Goal: Task Accomplishment & Management: Use online tool/utility

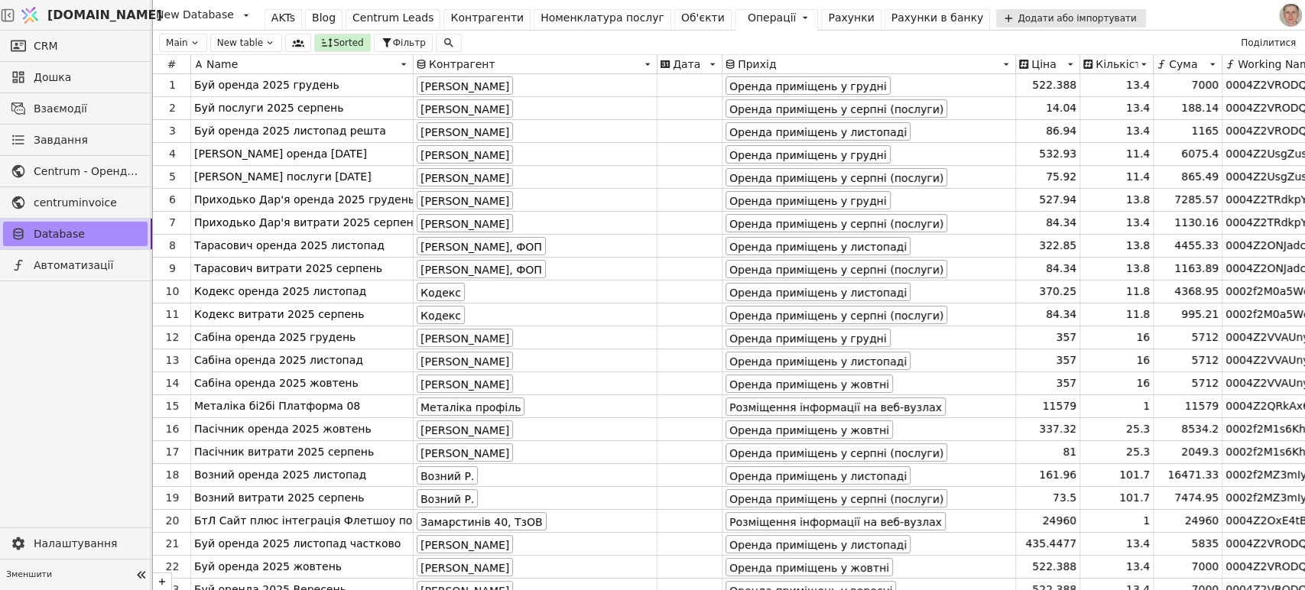
click at [747, 17] on div "Операції" at bounding box center [771, 18] width 49 height 16
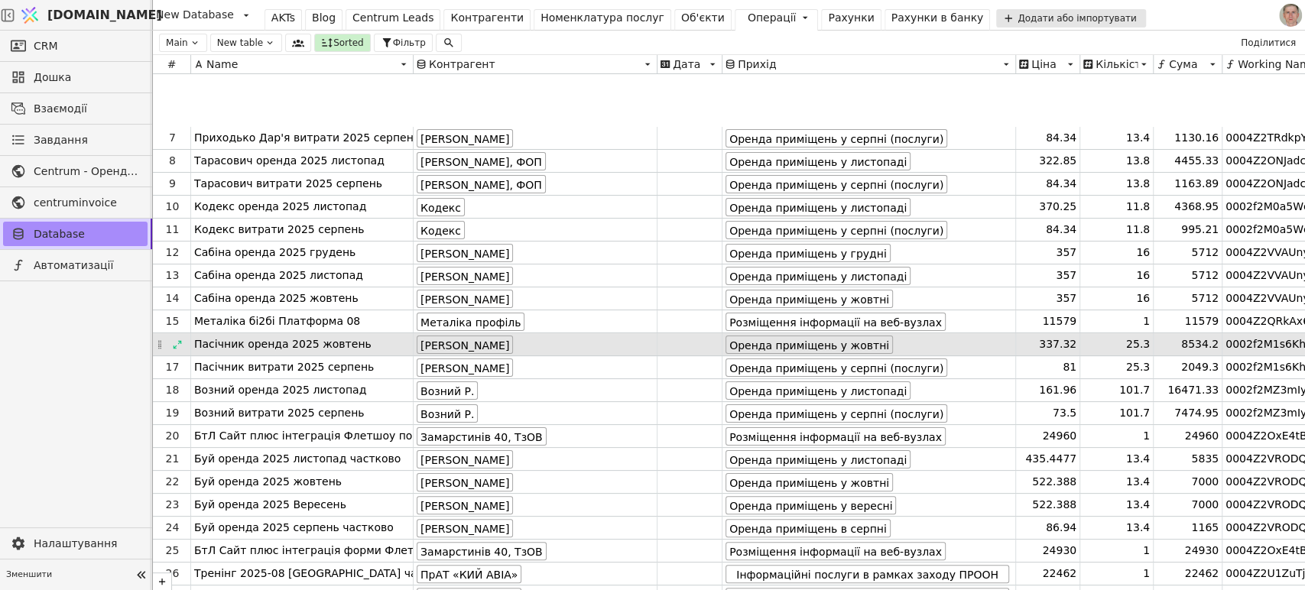
scroll to position [254, 0]
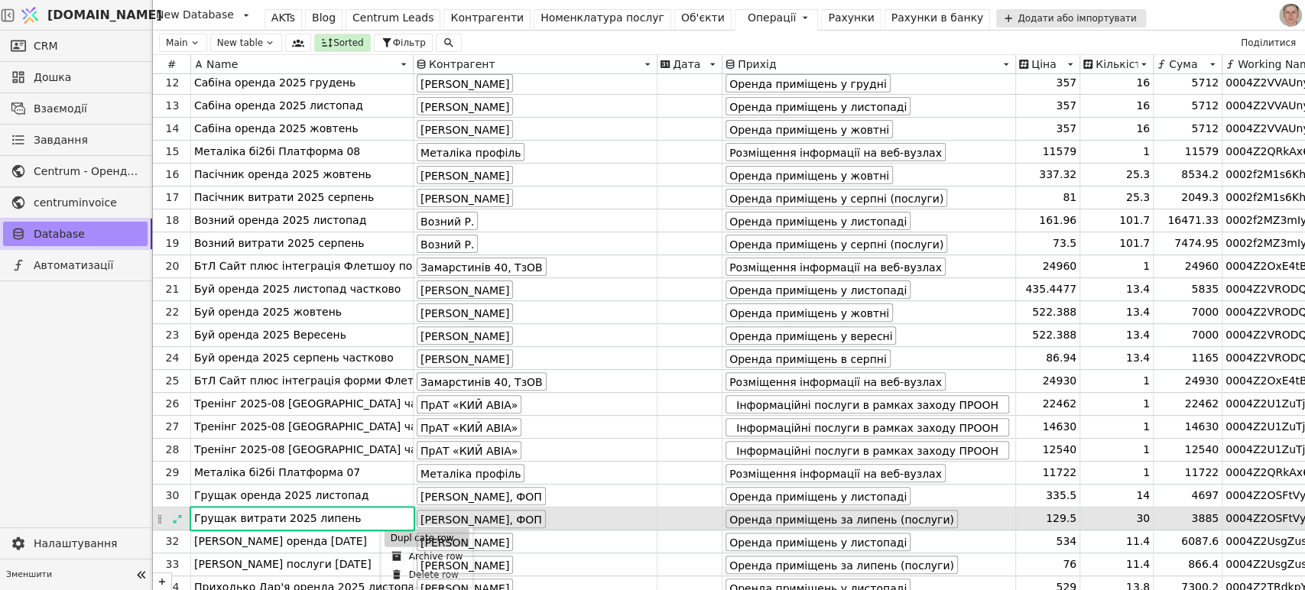
click at [397, 531] on div "Duplicate row" at bounding box center [426, 538] width 85 height 18
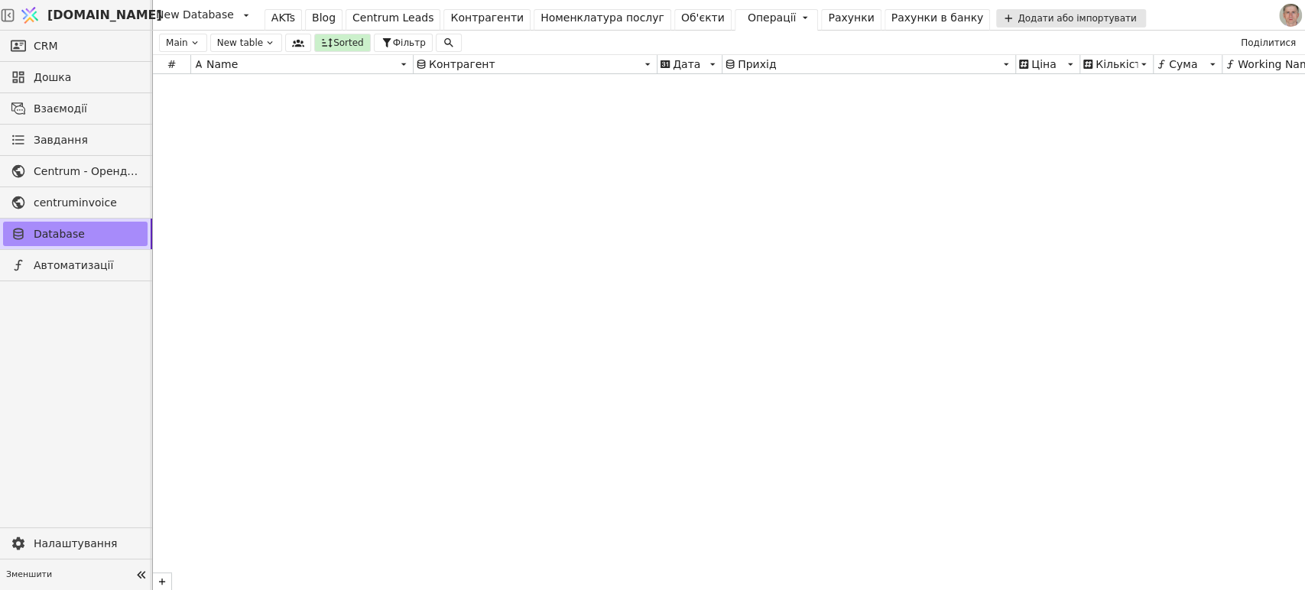
scroll to position [20412, 0]
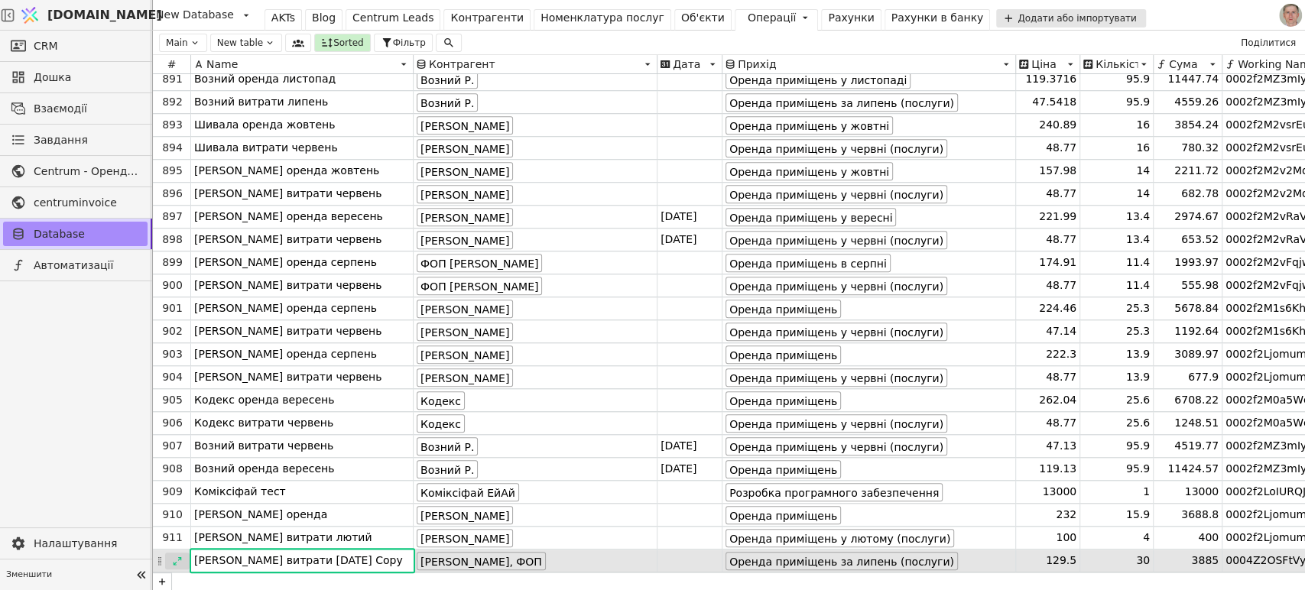
click at [176, 557] on icon at bounding box center [177, 561] width 11 height 11
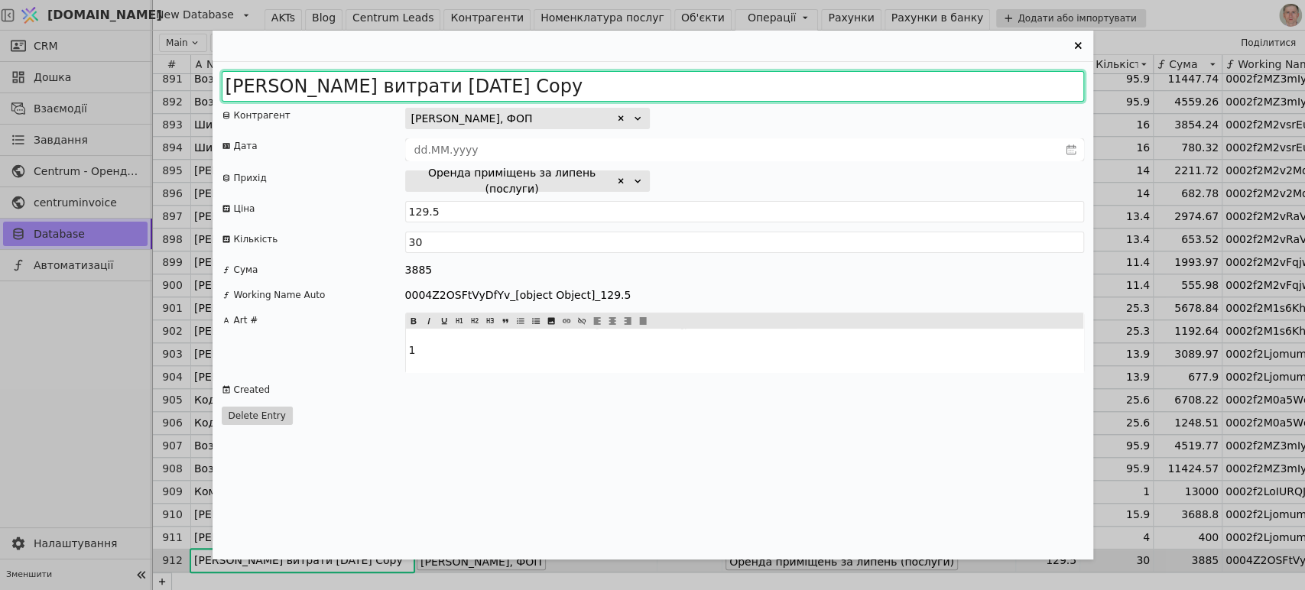
drag, startPoint x: 409, startPoint y: 91, endPoint x: 748, endPoint y: 102, distance: 339.5
click at [715, 98] on input "[PERSON_NAME] витрати [DATE] Copy" at bounding box center [653, 86] width 862 height 31
type input "Грущак витрати 2025 серпень"
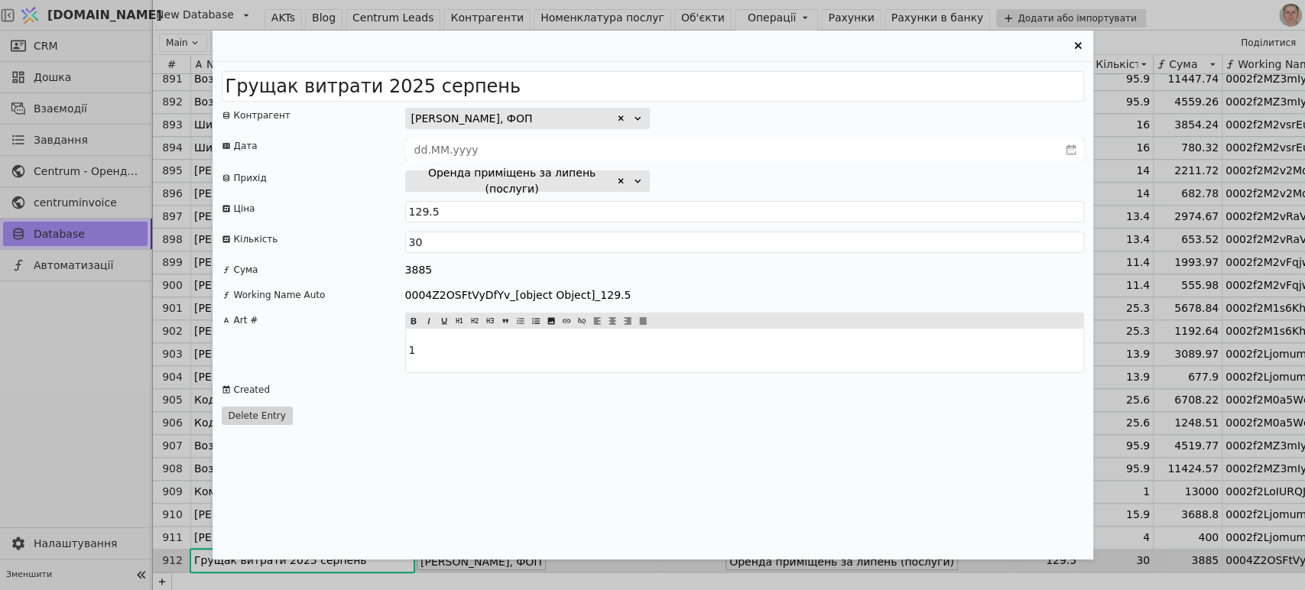
click at [620, 182] on icon "Entry Card" at bounding box center [620, 181] width 9 height 9
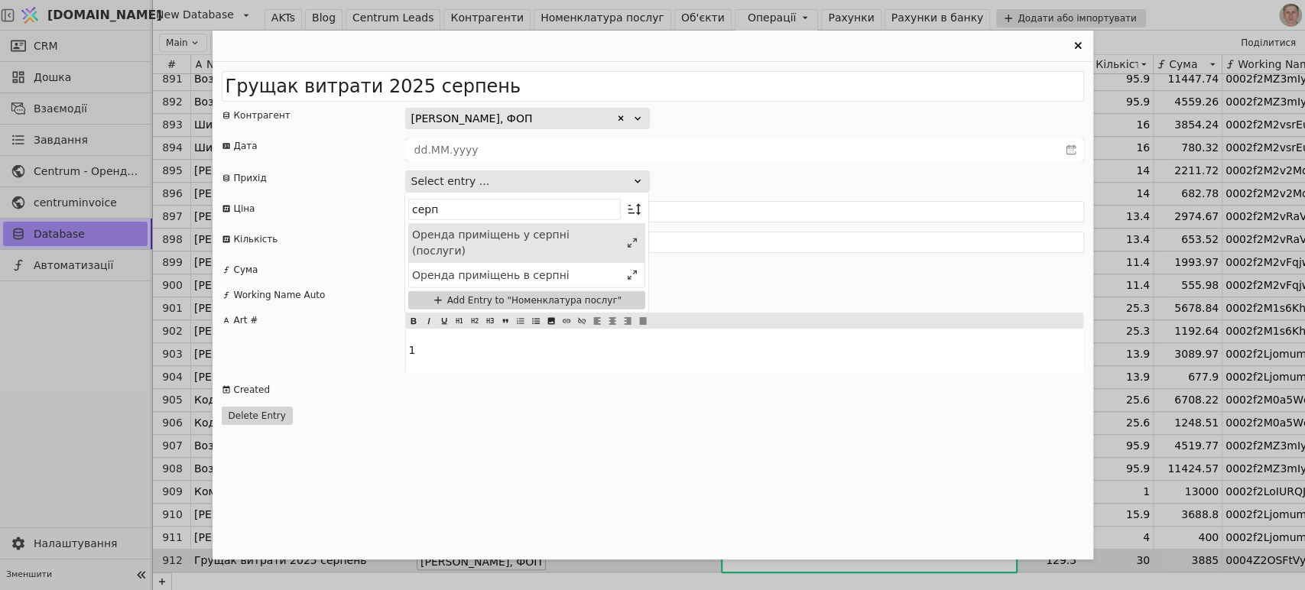
type input "серп"
click at [578, 230] on div "Оренда приміщень у серпні (послуги)" at bounding box center [516, 243] width 208 height 32
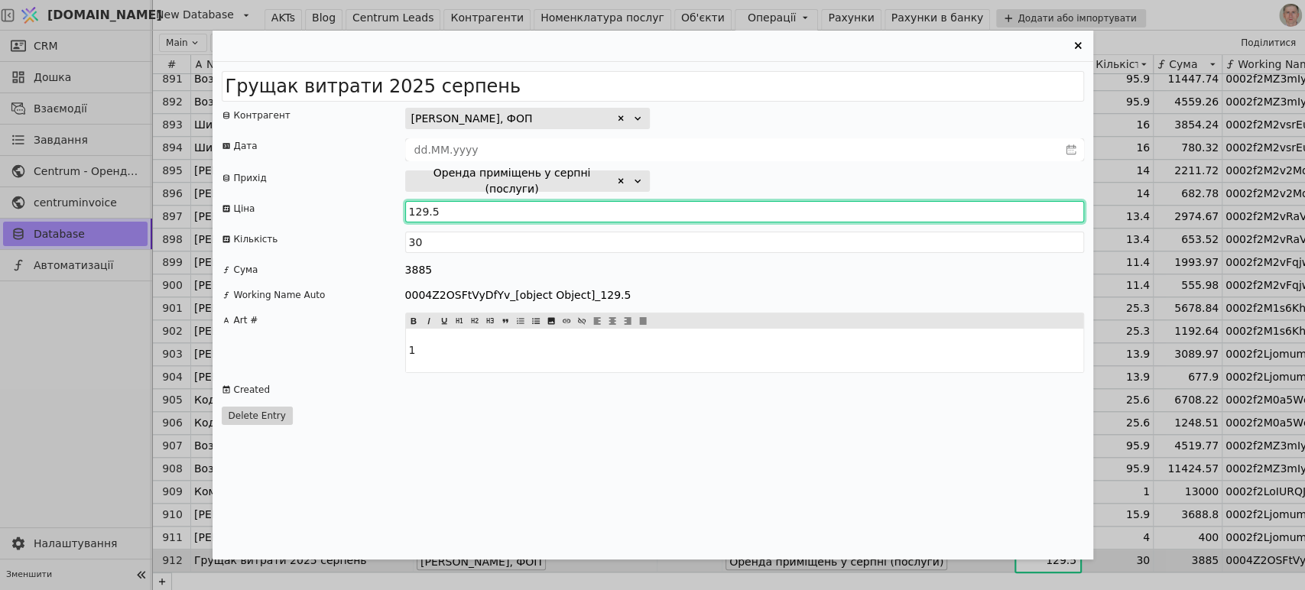
drag, startPoint x: 415, startPoint y: 211, endPoint x: 423, endPoint y: 212, distance: 7.7
click at [423, 212] on input "129.5" at bounding box center [744, 211] width 679 height 21
drag, startPoint x: 428, startPoint y: 212, endPoint x: 442, endPoint y: 212, distance: 13.8
click at [442, 212] on input "114.5" at bounding box center [744, 211] width 679 height 21
click at [456, 212] on input "114.5" at bounding box center [744, 211] width 679 height 21
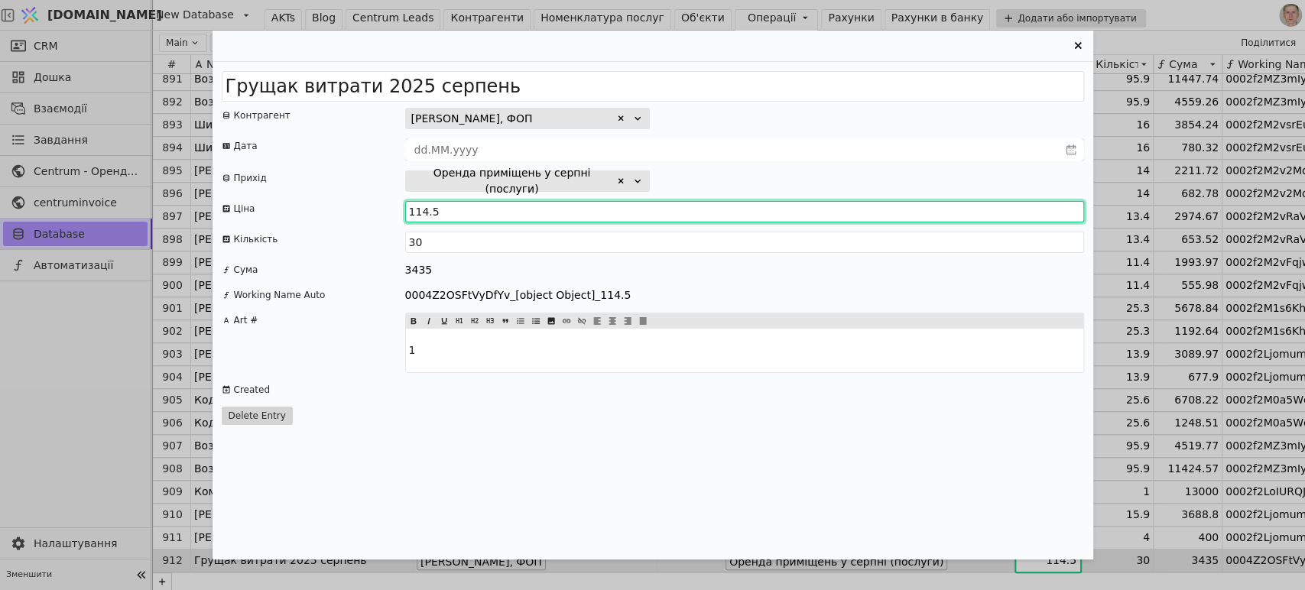
click at [440, 210] on input "114.5" at bounding box center [744, 211] width 679 height 21
click at [430, 212] on input "114.5" at bounding box center [744, 211] width 679 height 21
click at [439, 212] on input "114.5" at bounding box center [744, 211] width 679 height 21
type input "114.27"
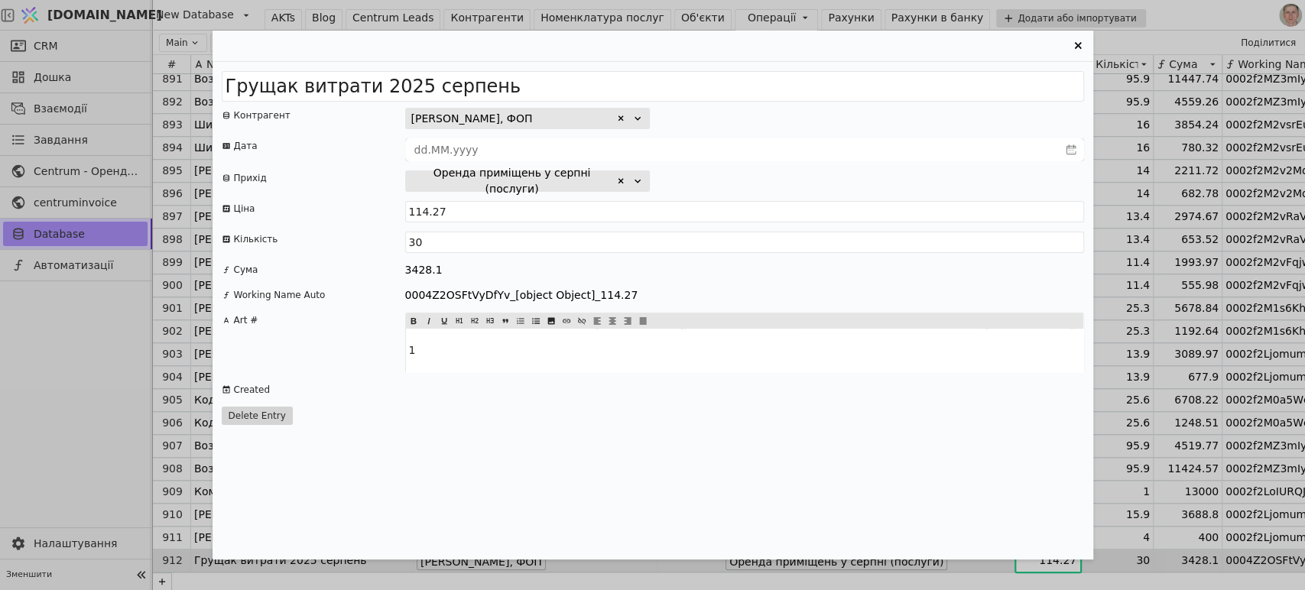
click at [1073, 41] on icon "Entry Card" at bounding box center [1077, 46] width 18 height 18
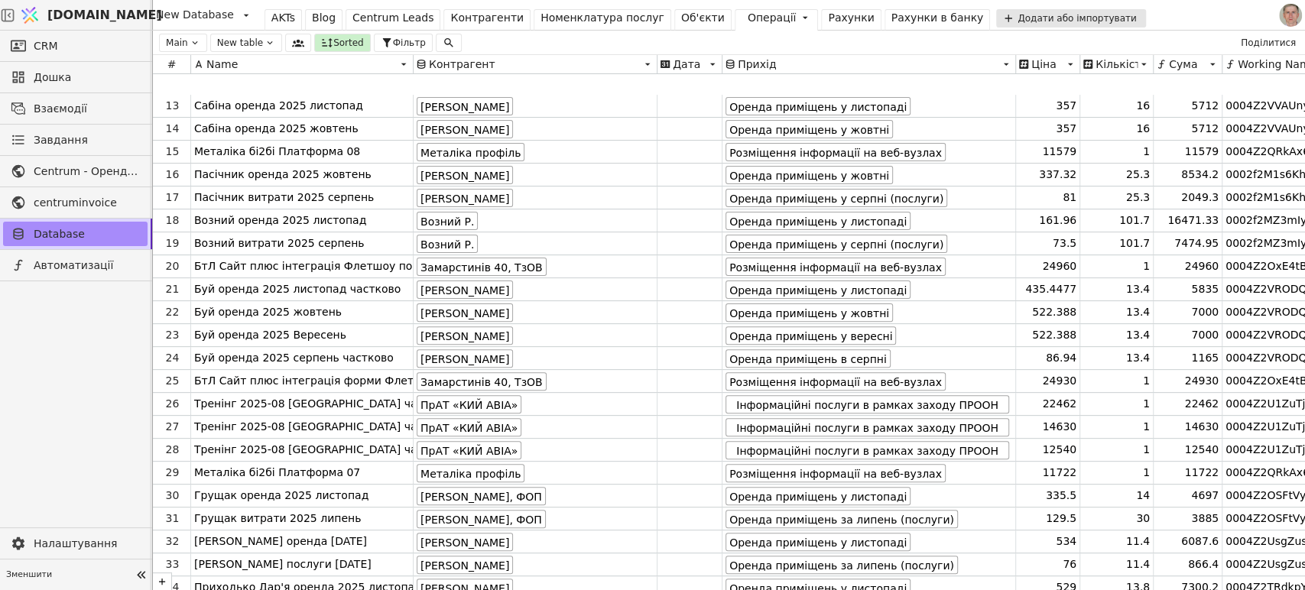
scroll to position [339, 0]
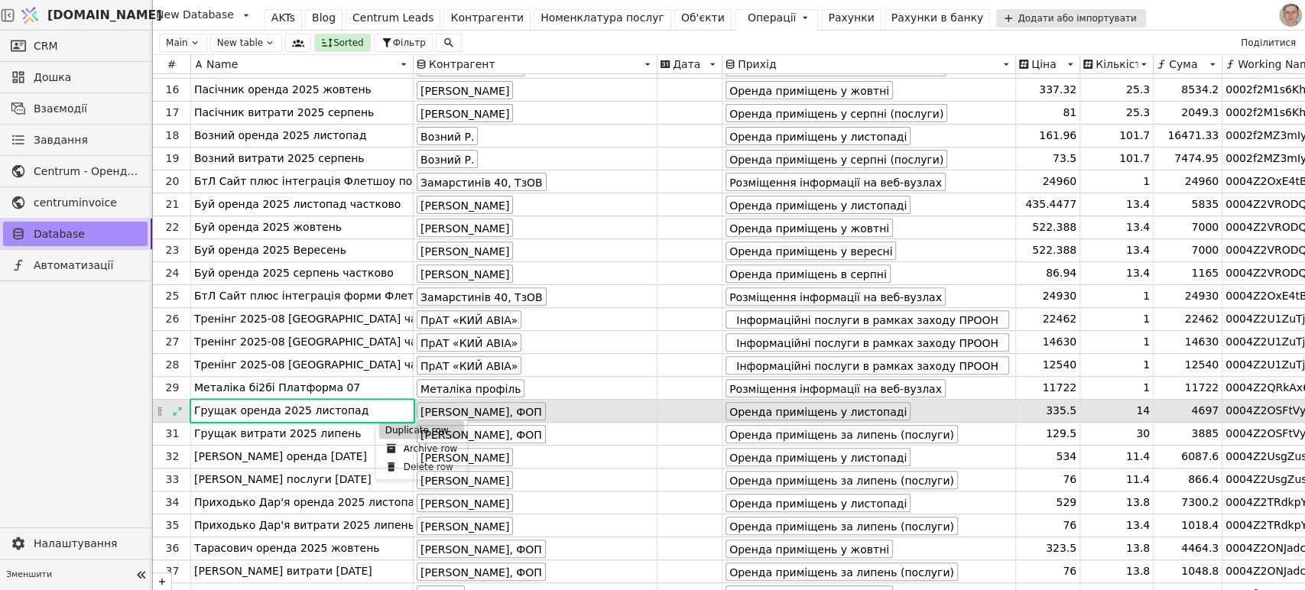
click at [385, 428] on div "Duplicate row" at bounding box center [421, 429] width 85 height 18
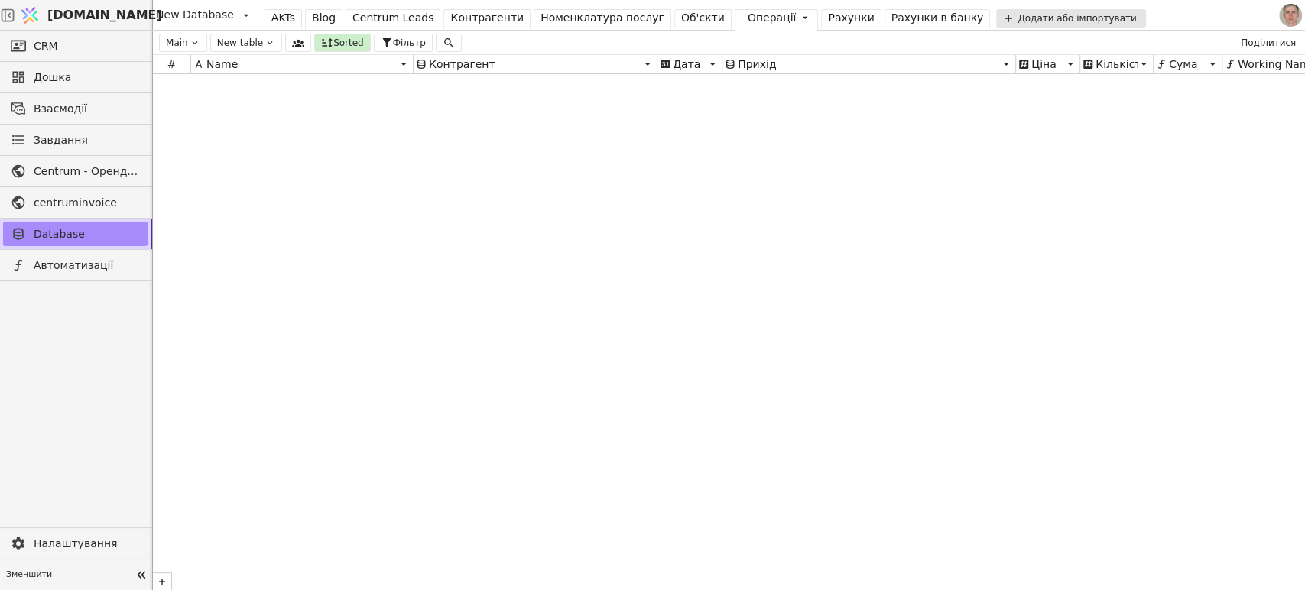
scroll to position [20422, 0]
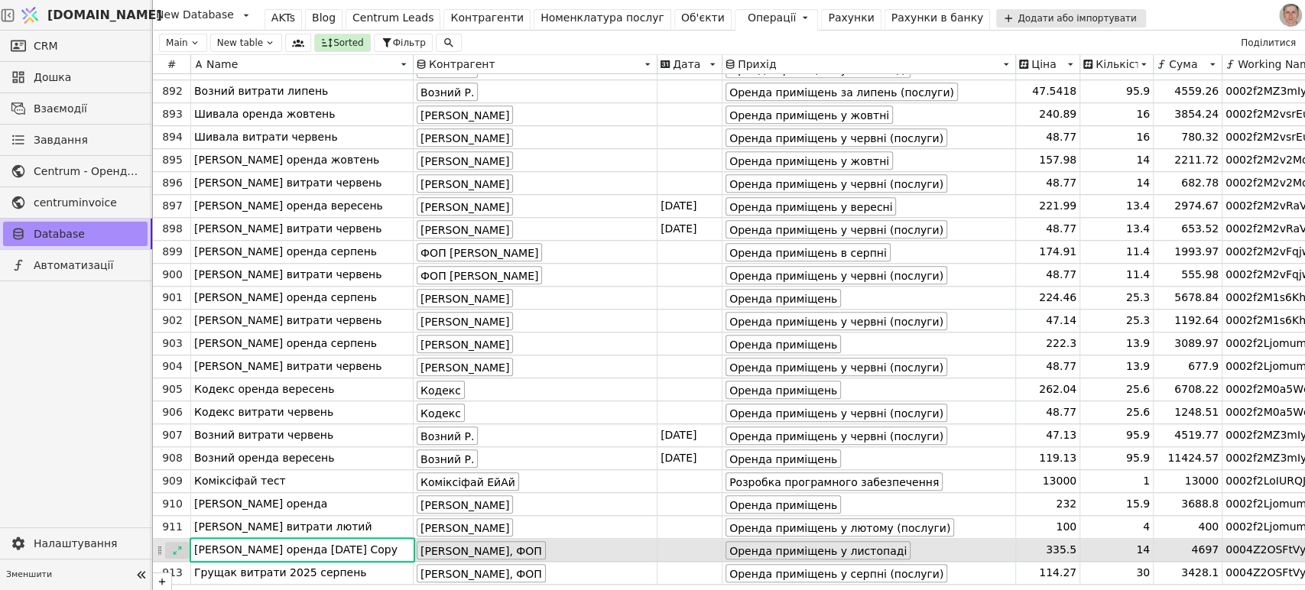
click at [178, 549] on icon at bounding box center [177, 550] width 11 height 11
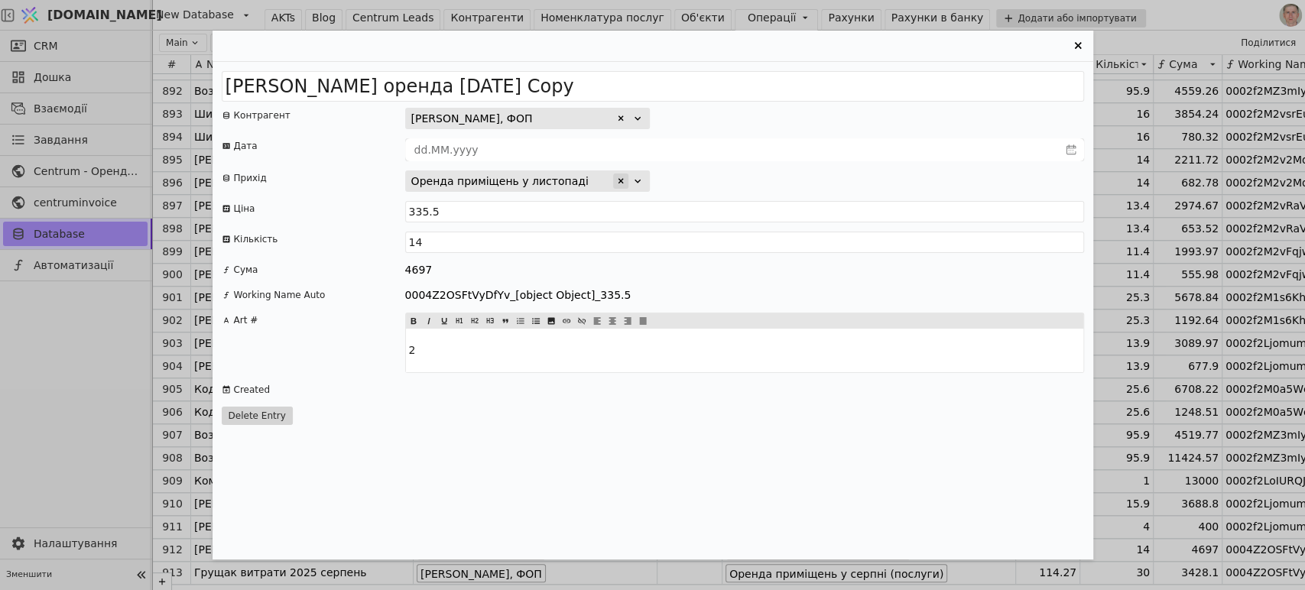
click at [619, 180] on icon "Entry Card" at bounding box center [620, 180] width 5 height 5
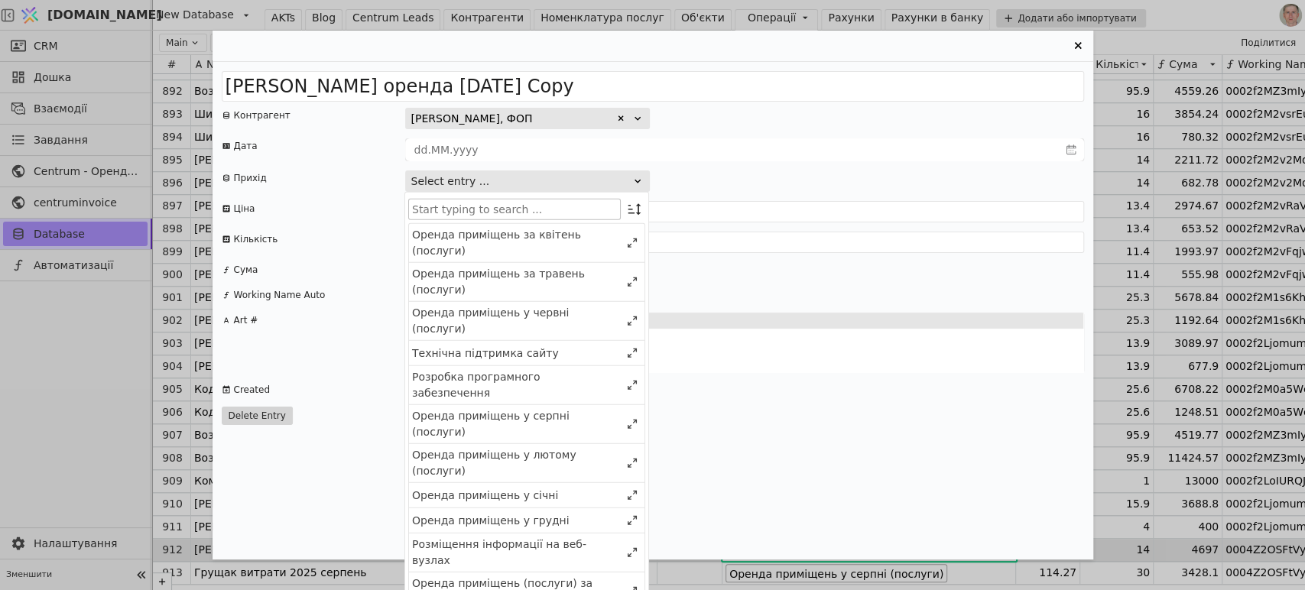
click at [557, 210] on input "Entry Card" at bounding box center [514, 209] width 212 height 21
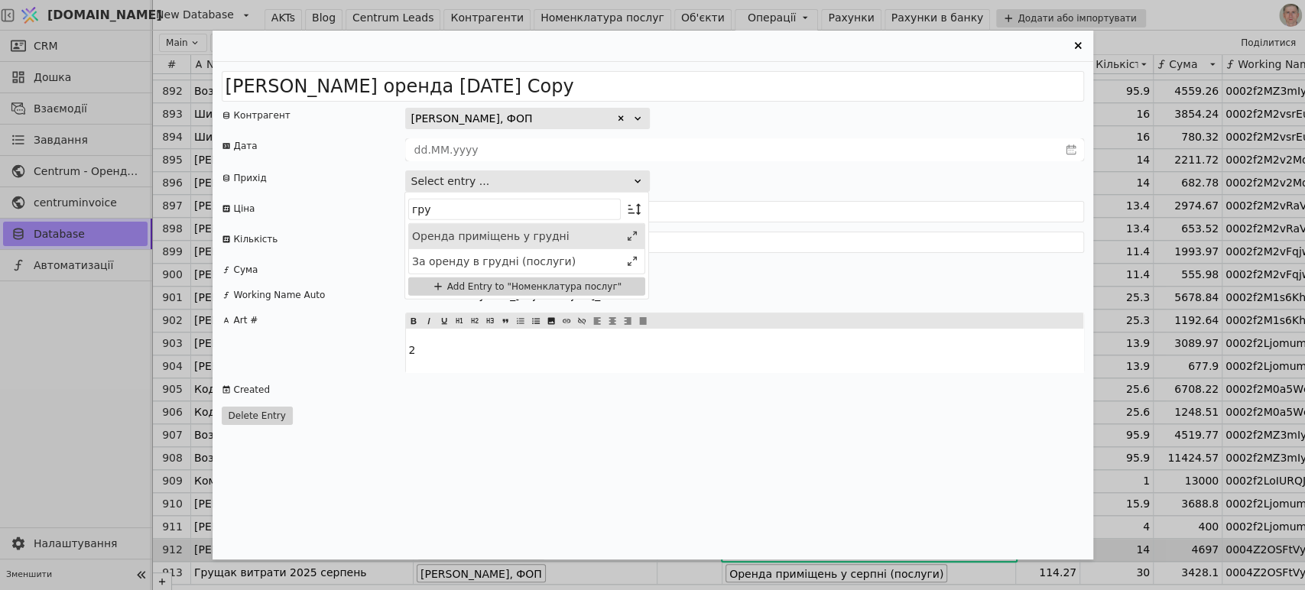
type input "гру"
click at [541, 236] on div "Оренда приміщень у грудні" at bounding box center [516, 236] width 208 height 16
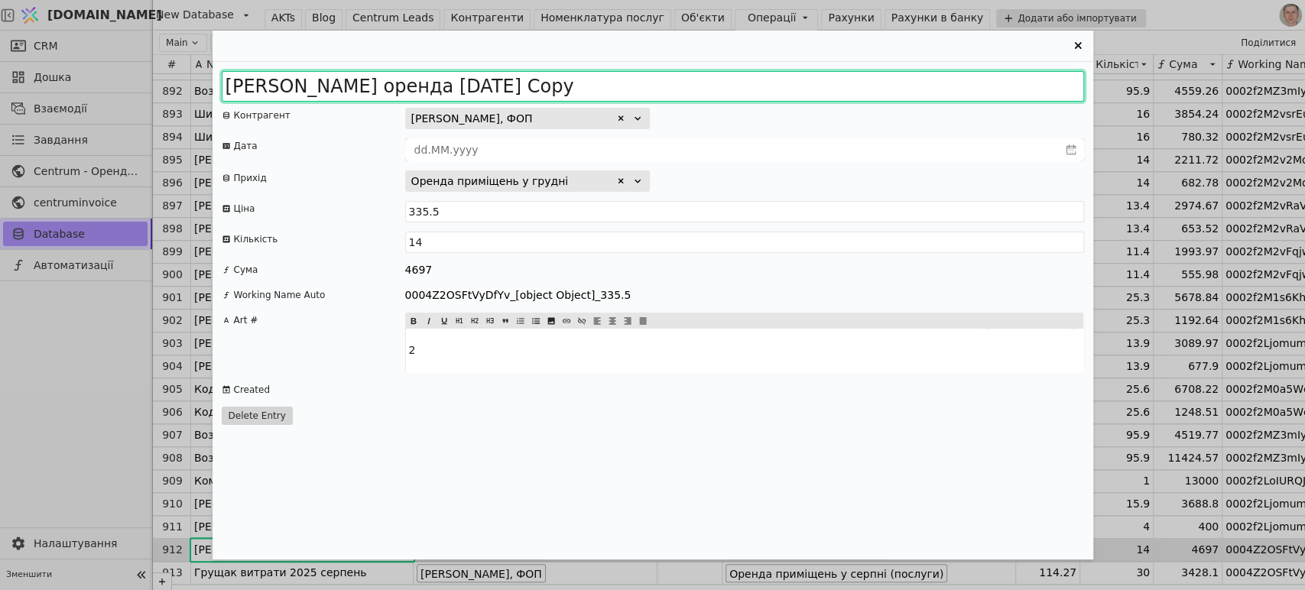
drag, startPoint x: 407, startPoint y: 84, endPoint x: 760, endPoint y: 74, distance: 353.2
click at [750, 74] on input "[PERSON_NAME] оренда [DATE] Copy" at bounding box center [653, 86] width 862 height 31
type input "Грущак оренда 2025 грудень"
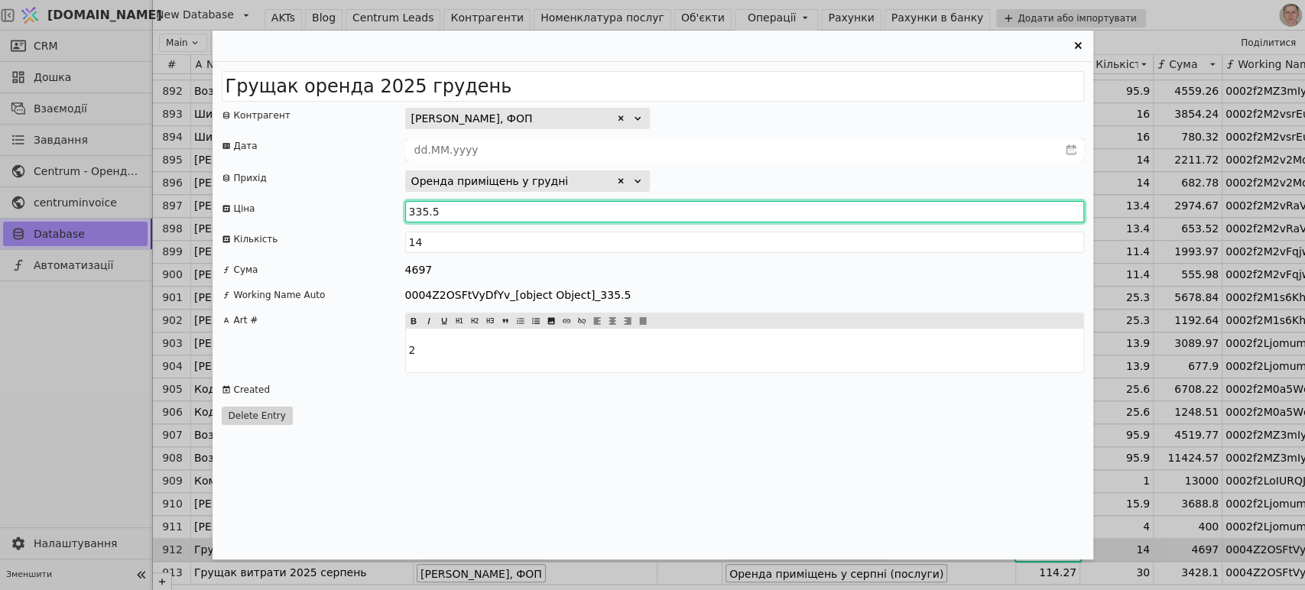
click at [421, 208] on input "335.5" at bounding box center [744, 211] width 679 height 21
click at [425, 209] on input "335.5" at bounding box center [744, 211] width 679 height 21
click at [459, 209] on input "334.5" at bounding box center [744, 211] width 679 height 21
type input "334.83"
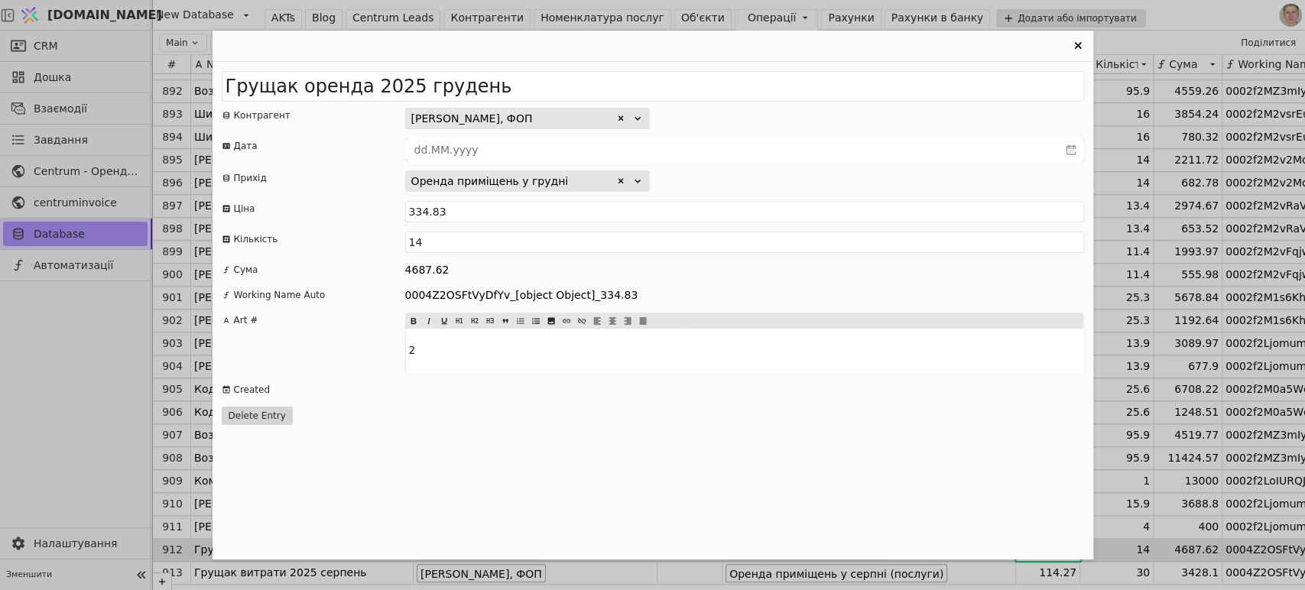
click at [770, 274] on div "4687.62" at bounding box center [744, 270] width 679 height 16
click at [1071, 44] on icon "Entry Card" at bounding box center [1077, 46] width 18 height 18
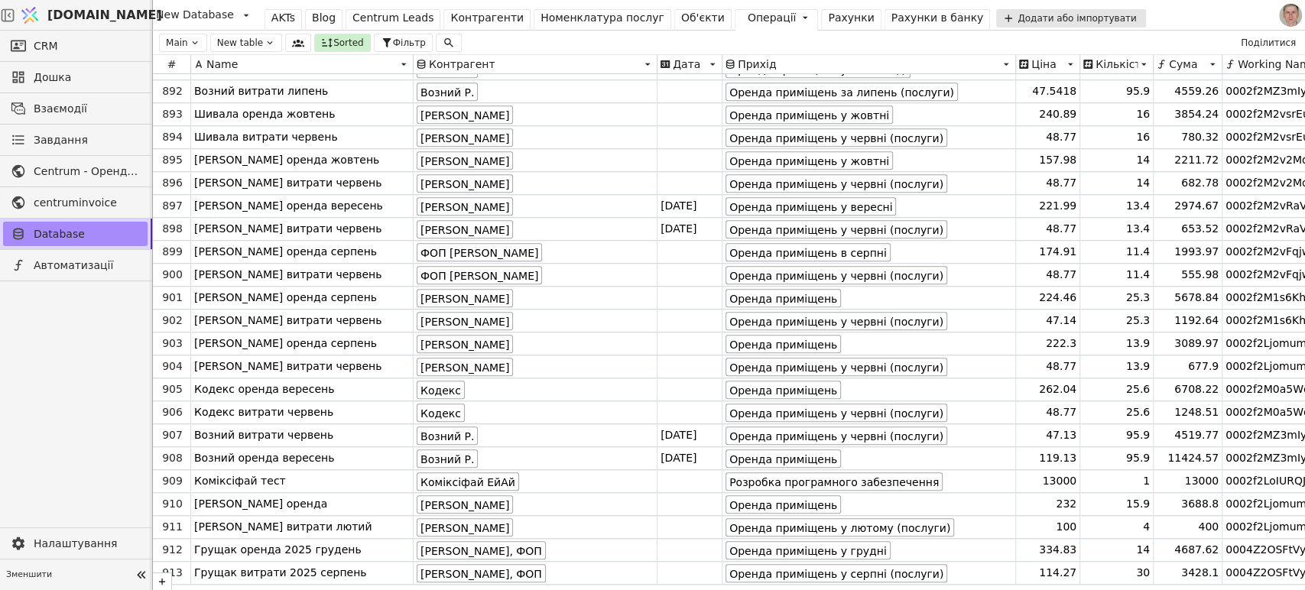
click at [828, 21] on div "Рахунки" at bounding box center [851, 18] width 46 height 16
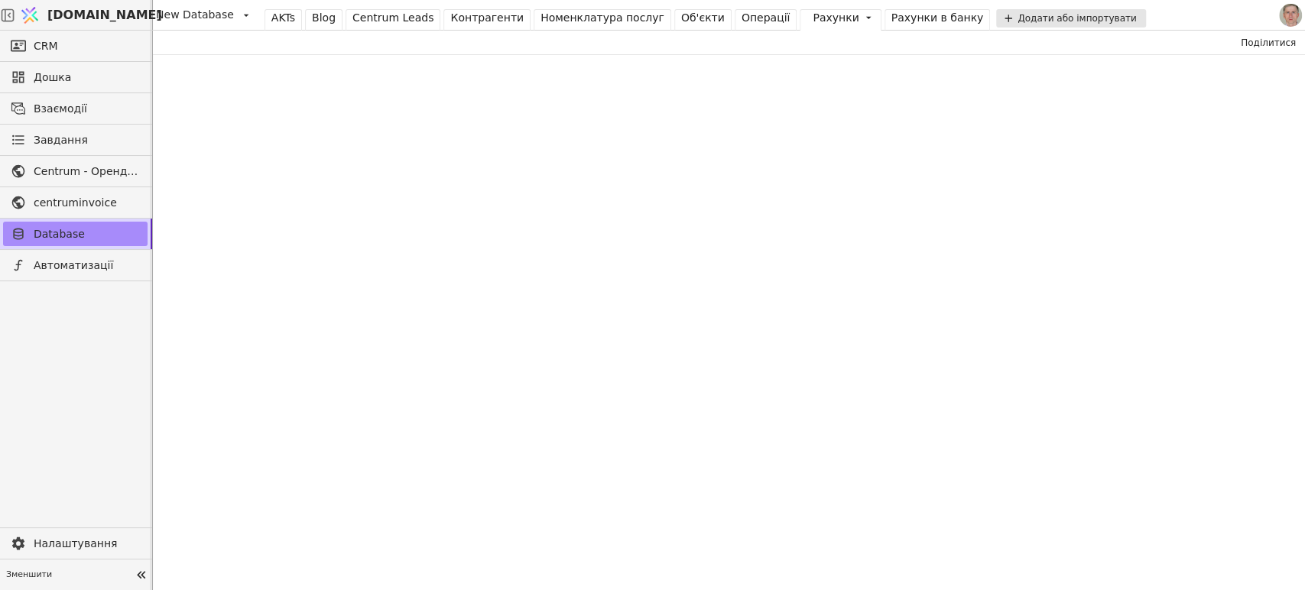
click at [741, 23] on div "Операції" at bounding box center [765, 18] width 49 height 16
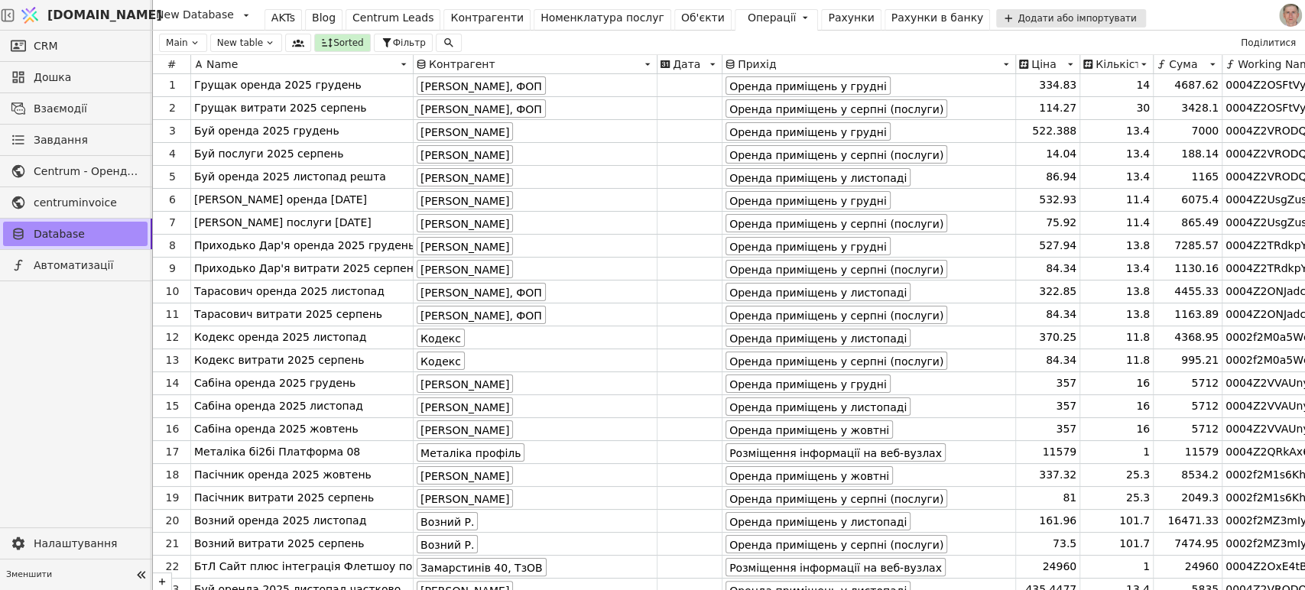
click at [828, 15] on div "Рахунки" at bounding box center [851, 18] width 46 height 16
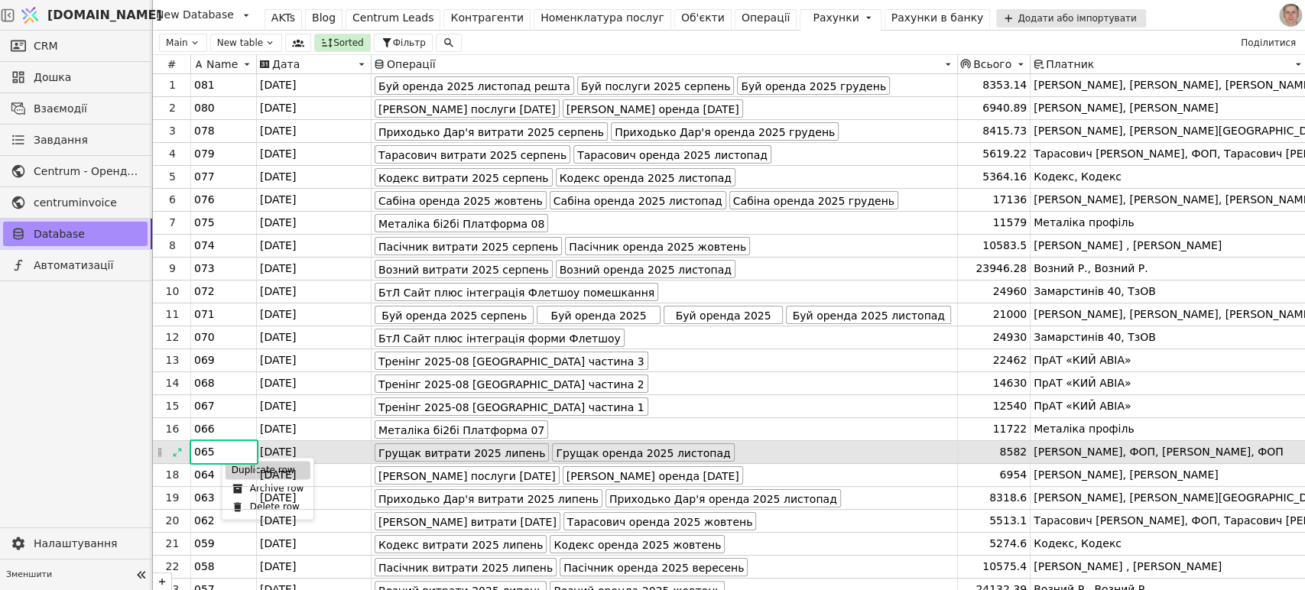
click at [235, 469] on div "Duplicate row" at bounding box center [267, 470] width 85 height 18
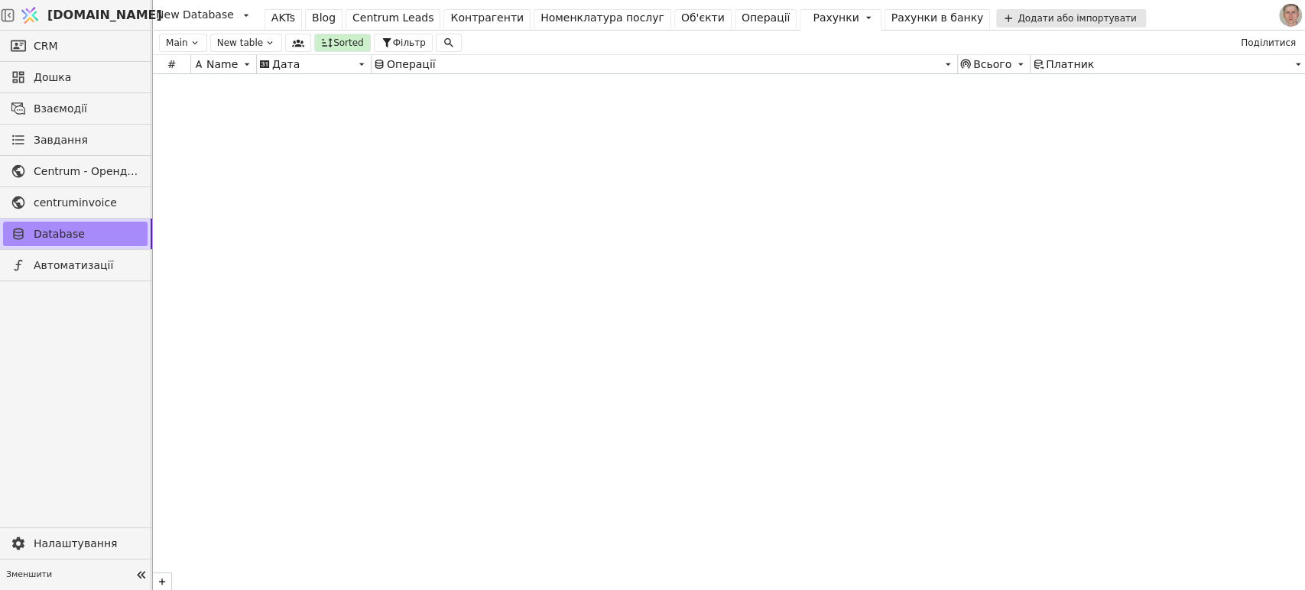
scroll to position [10828, 0]
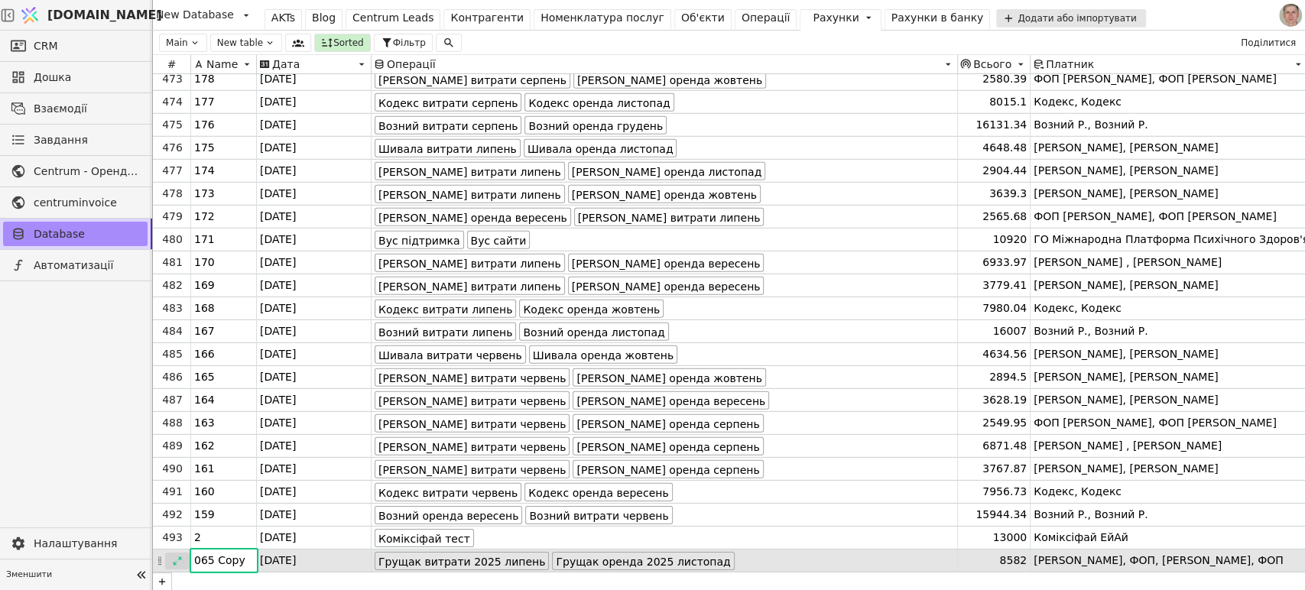
click at [177, 564] on icon at bounding box center [177, 561] width 11 height 11
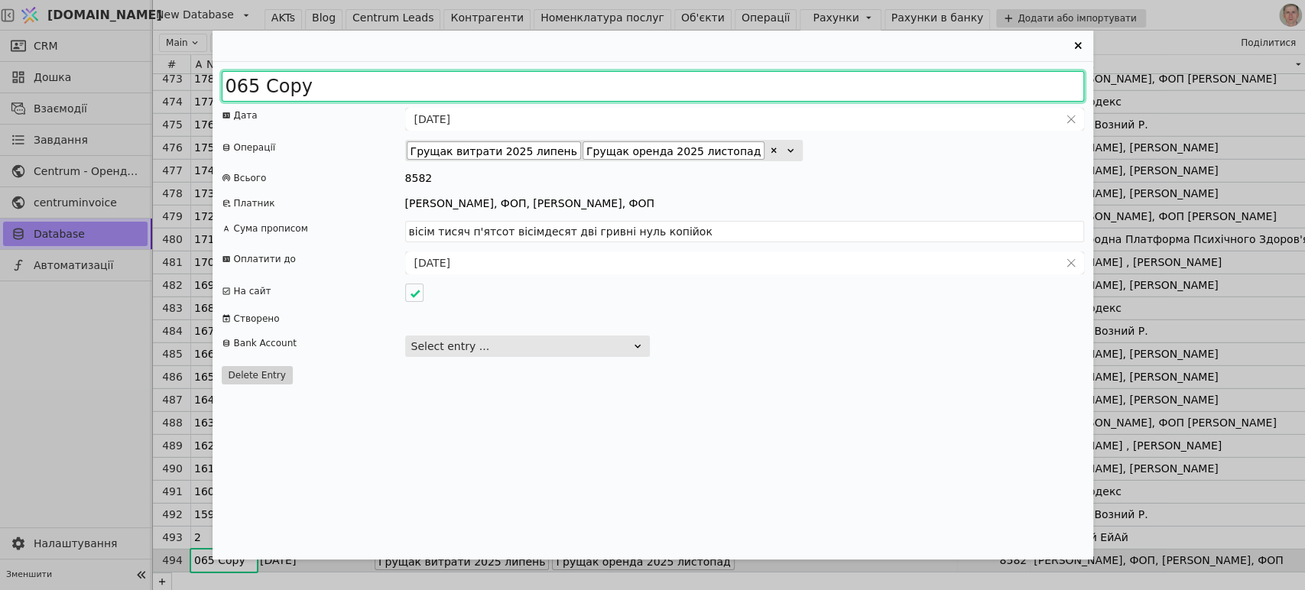
drag, startPoint x: 236, startPoint y: 88, endPoint x: 360, endPoint y: 99, distance: 124.3
click at [360, 99] on input "065 Copy" at bounding box center [653, 86] width 862 height 31
type input "082"
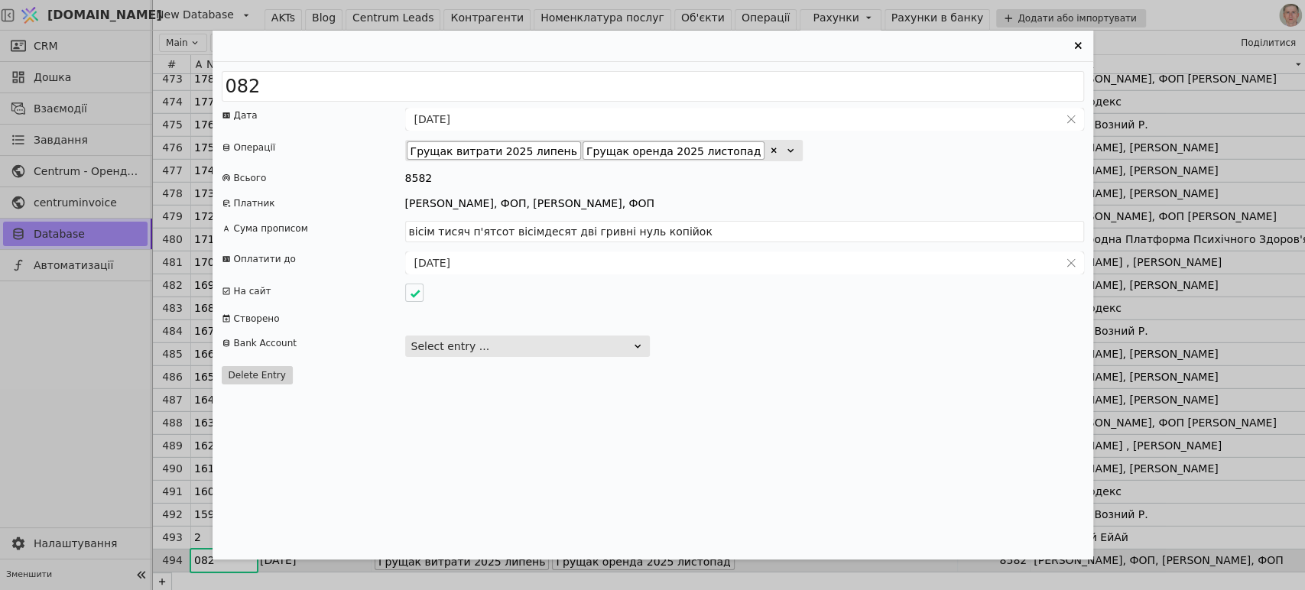
drag, startPoint x: 718, startPoint y: 148, endPoint x: 721, endPoint y: 163, distance: 15.8
click at [769, 148] on icon "Entry Card" at bounding box center [773, 150] width 9 height 9
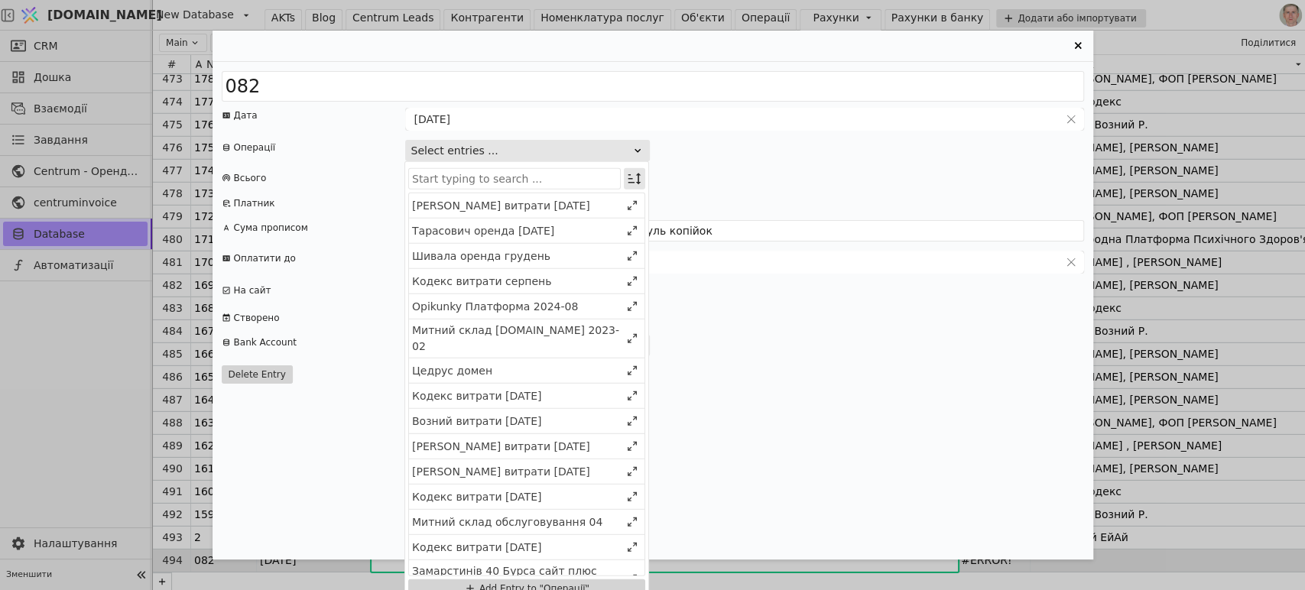
click at [631, 180] on icon "Entry Card" at bounding box center [634, 178] width 15 height 15
click at [631, 211] on icon "Entry Card" at bounding box center [629, 207] width 10 height 10
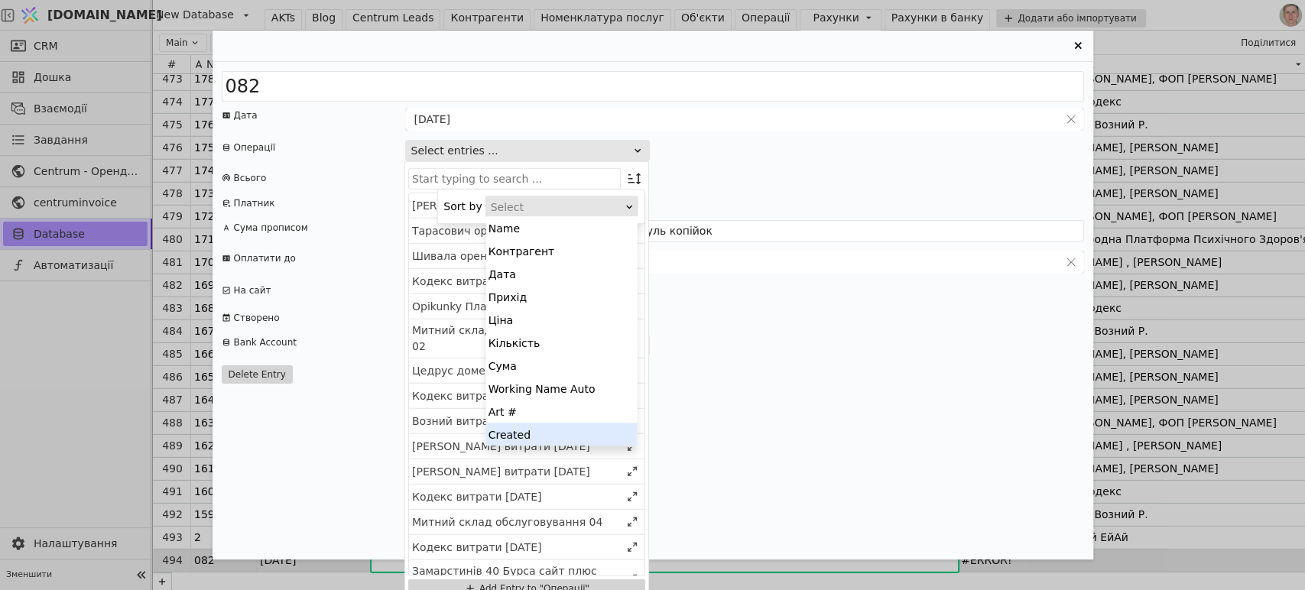
drag, startPoint x: 598, startPoint y: 429, endPoint x: 637, endPoint y: 282, distance: 152.0
click at [598, 429] on div "Created" at bounding box center [561, 434] width 151 height 23
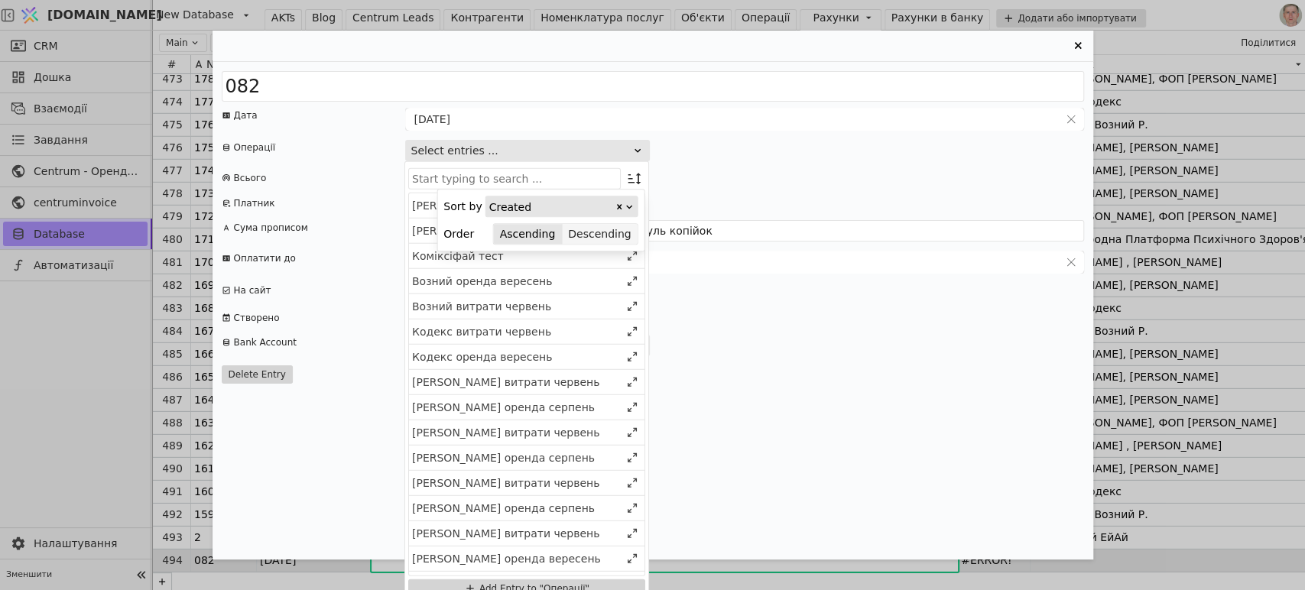
click at [622, 235] on button "Descending" at bounding box center [599, 233] width 75 height 21
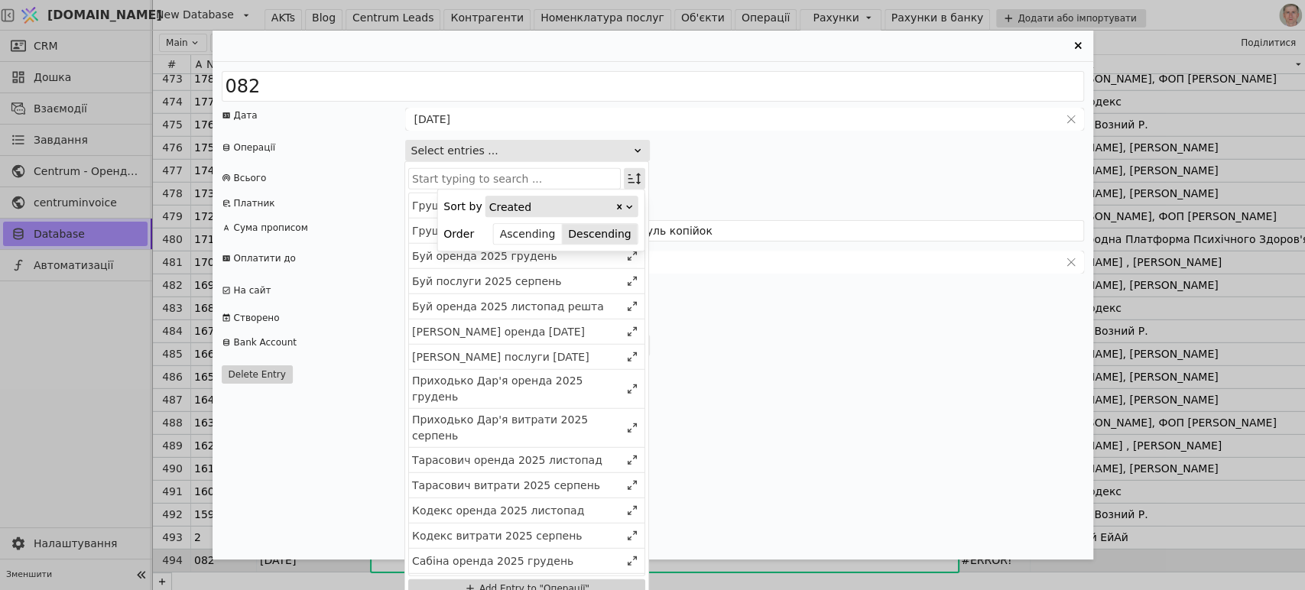
click at [632, 180] on icon "Entry Card" at bounding box center [634, 178] width 15 height 15
click at [587, 225] on div "Грущак витрати 2025 серпень" at bounding box center [516, 230] width 208 height 16
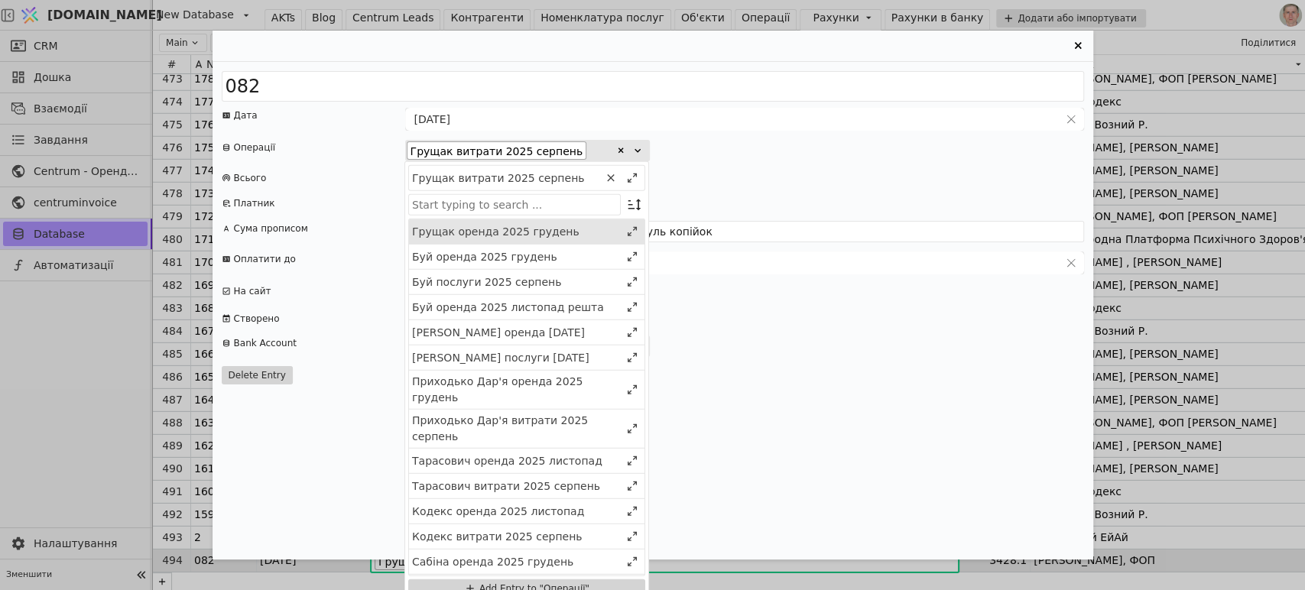
click at [586, 229] on div "Грущак оренда 2025 грудень" at bounding box center [516, 231] width 208 height 16
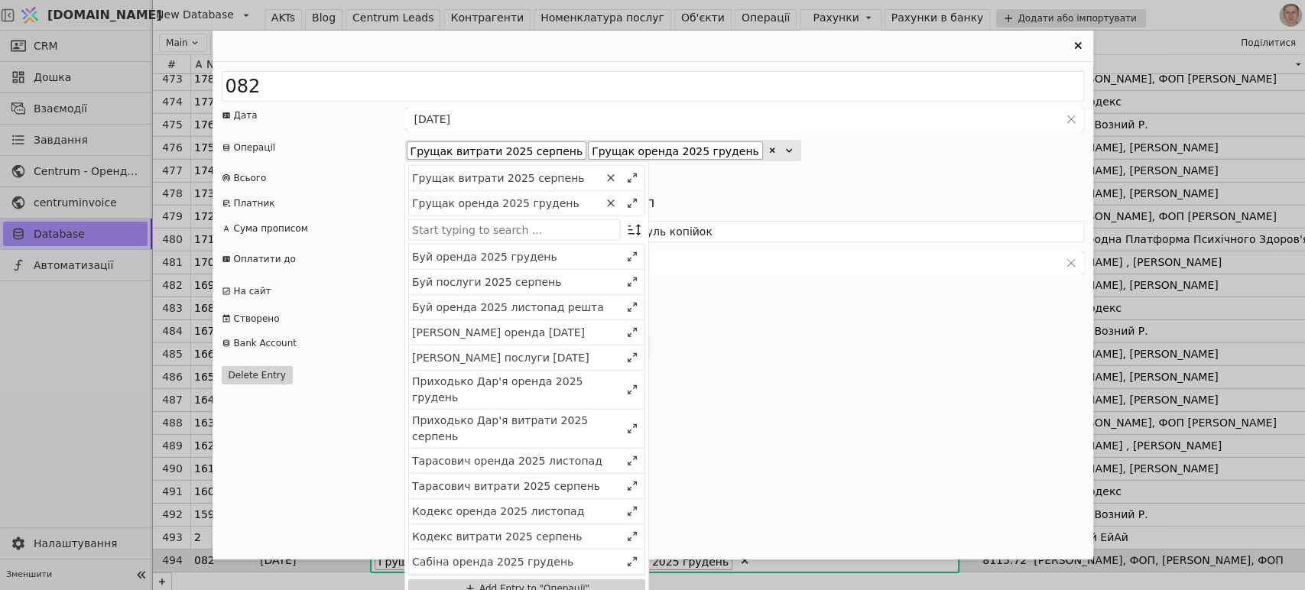
click at [942, 168] on div "082 Дата [DATE] Операції [PERSON_NAME] витрати [DATE] [PERSON_NAME] оренда [DAT…" at bounding box center [652, 311] width 880 height 498
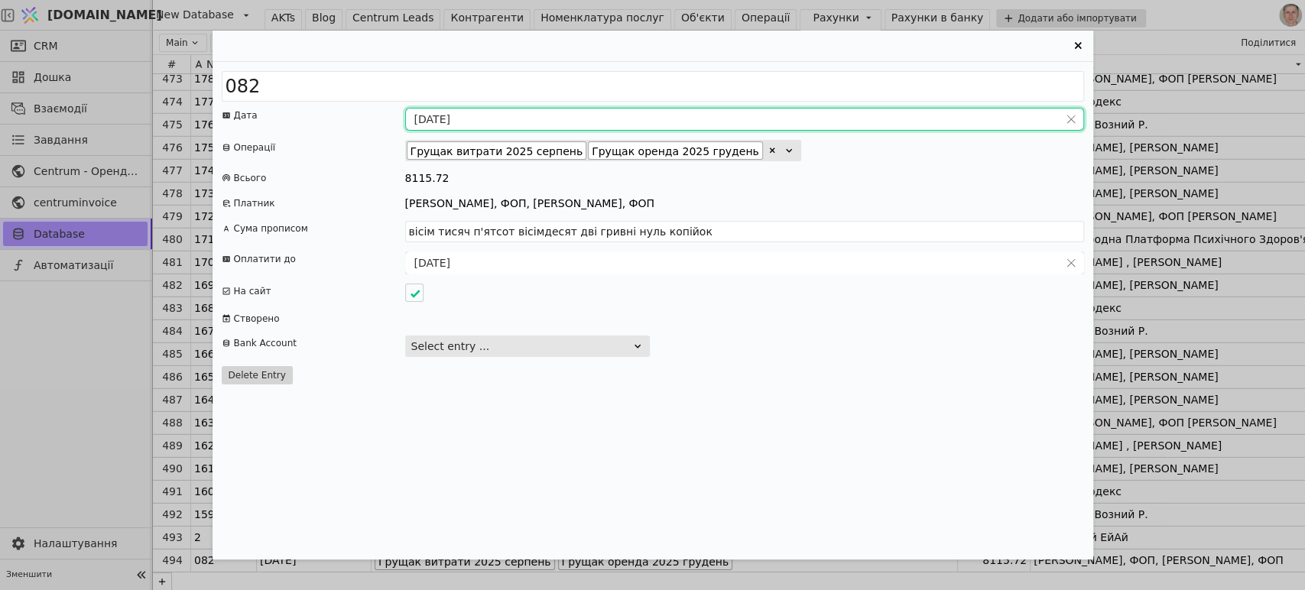
click at [433, 121] on input "[DATE]" at bounding box center [732, 119] width 653 height 21
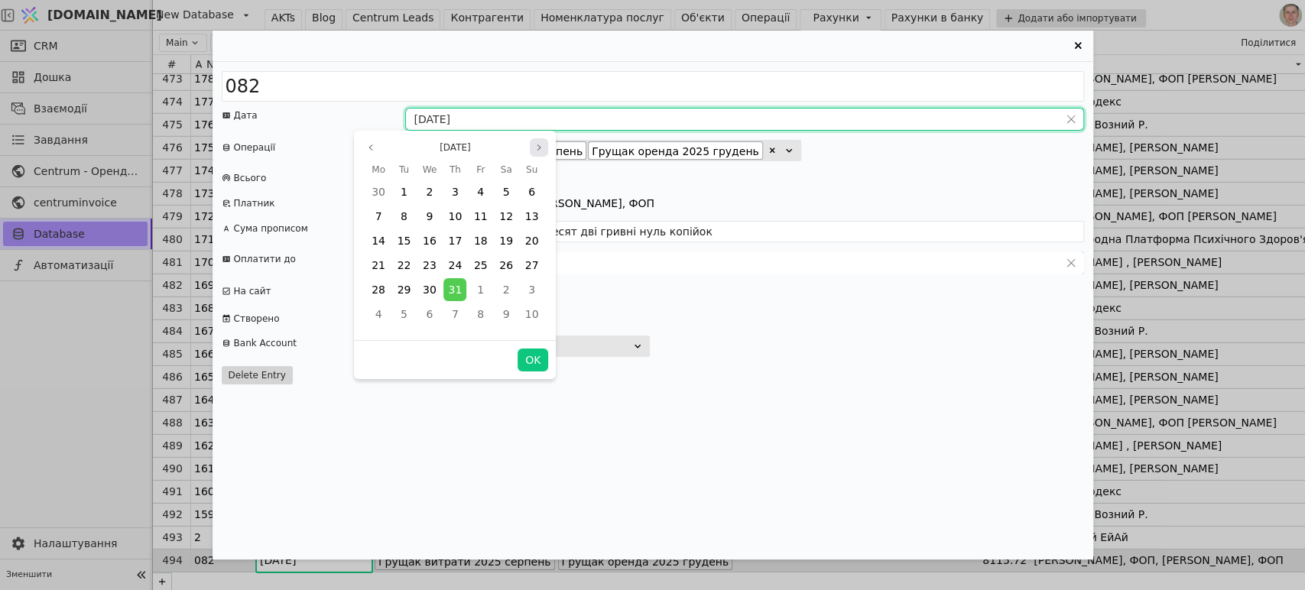
click at [537, 146] on icon "page next" at bounding box center [538, 147] width 9 height 9
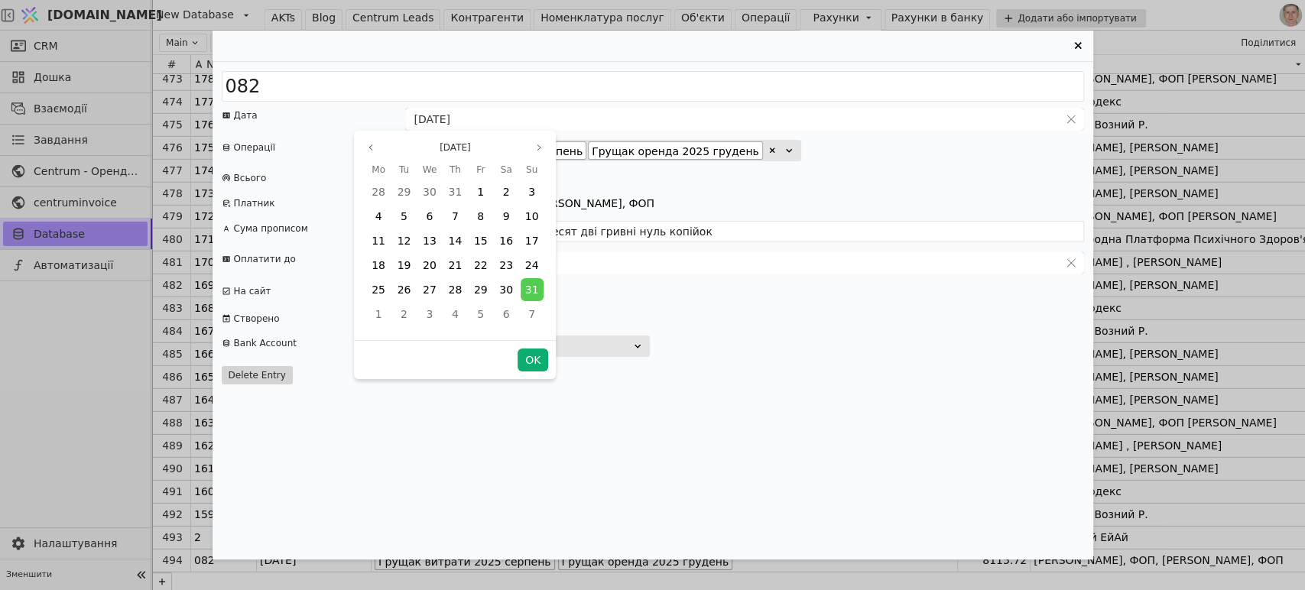
click at [527, 355] on button "OK" at bounding box center [532, 360] width 31 height 23
type input "[DATE]"
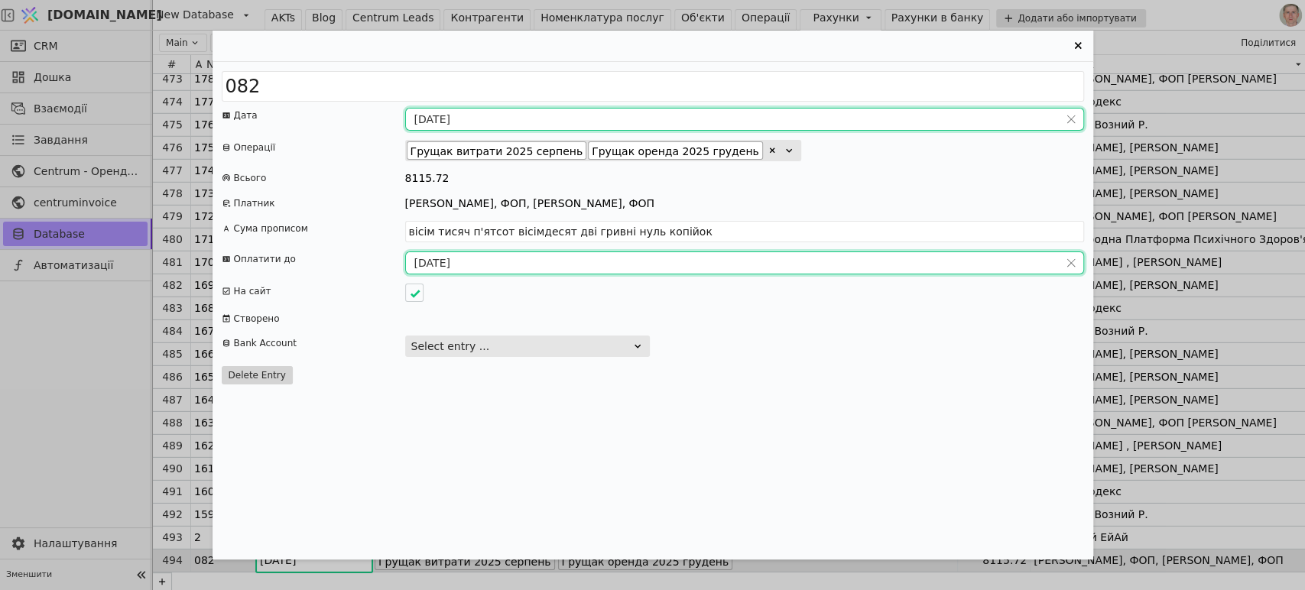
click at [450, 261] on input "[DATE]" at bounding box center [732, 262] width 653 height 21
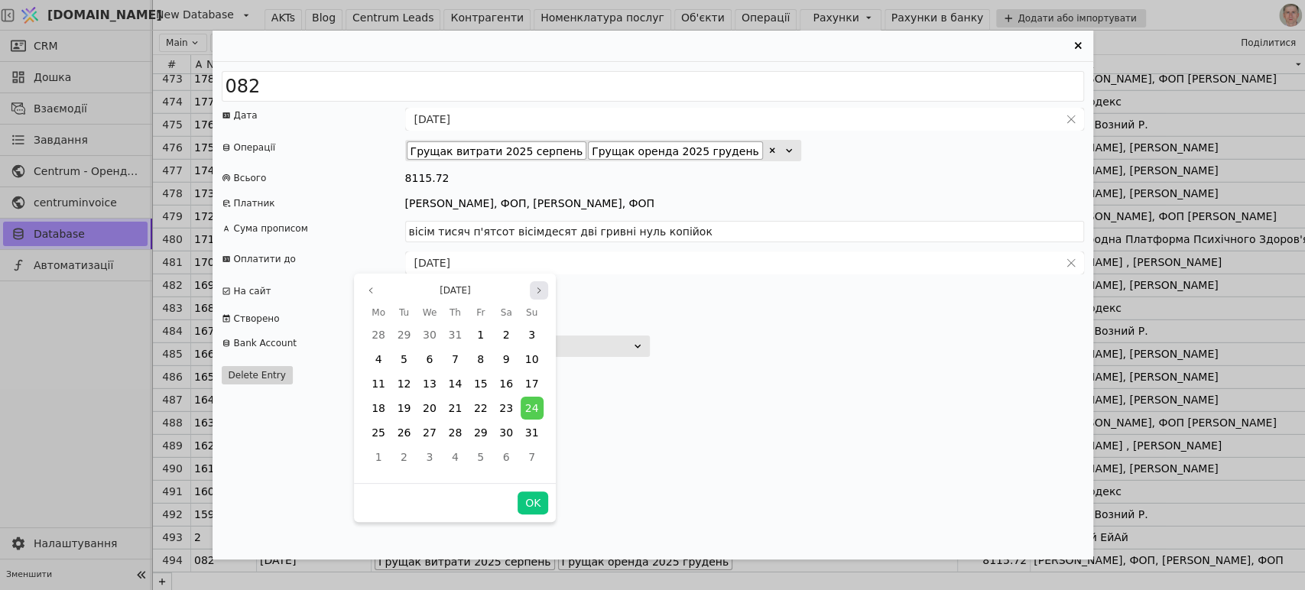
click at [538, 286] on icon "page next" at bounding box center [538, 290] width 9 height 9
click at [533, 497] on button "OK" at bounding box center [532, 502] width 31 height 23
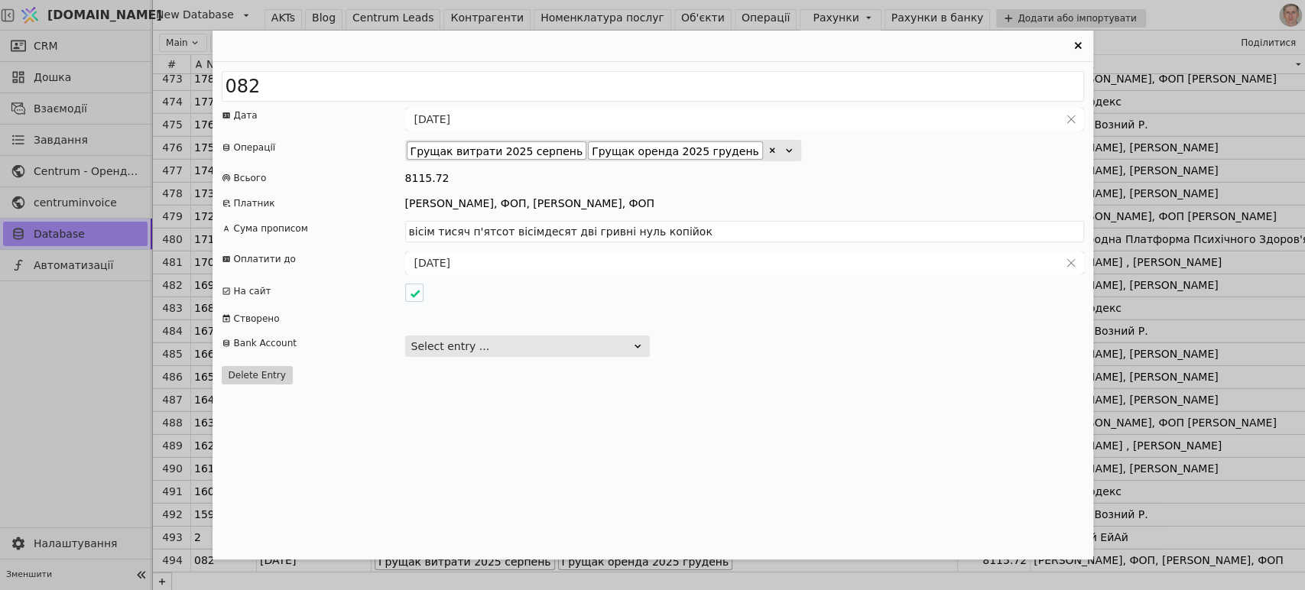
type input "[DATE]"
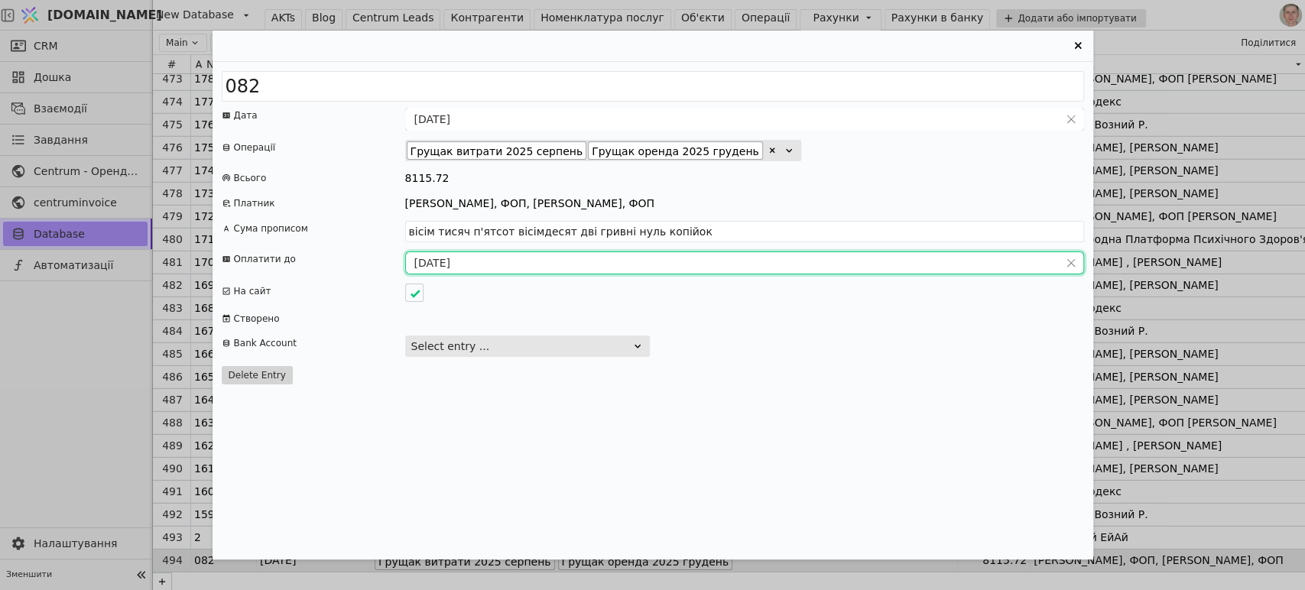
click at [1076, 41] on icon "Entry Card" at bounding box center [1077, 46] width 18 height 18
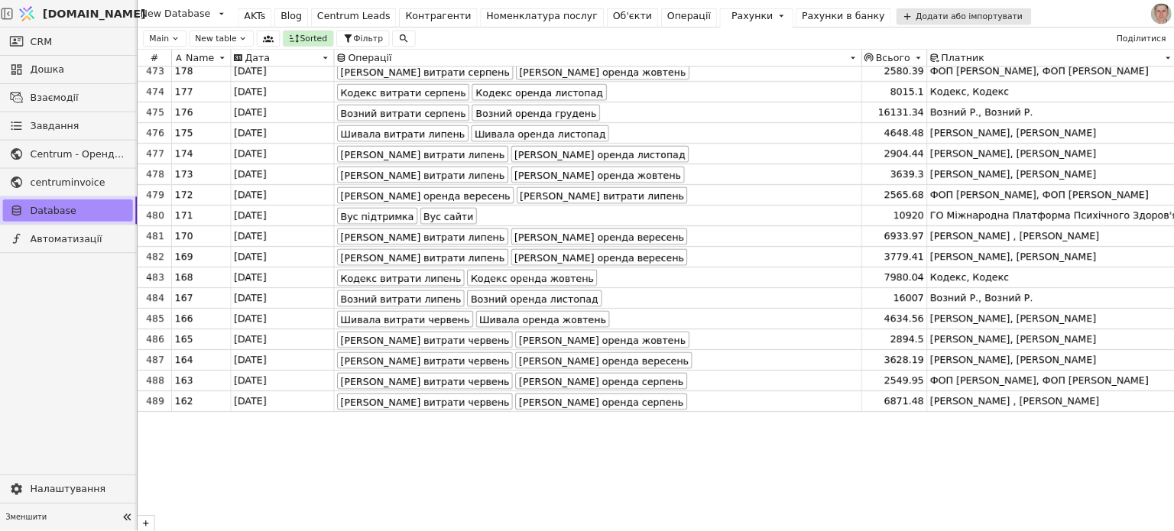
scroll to position [10573, 0]
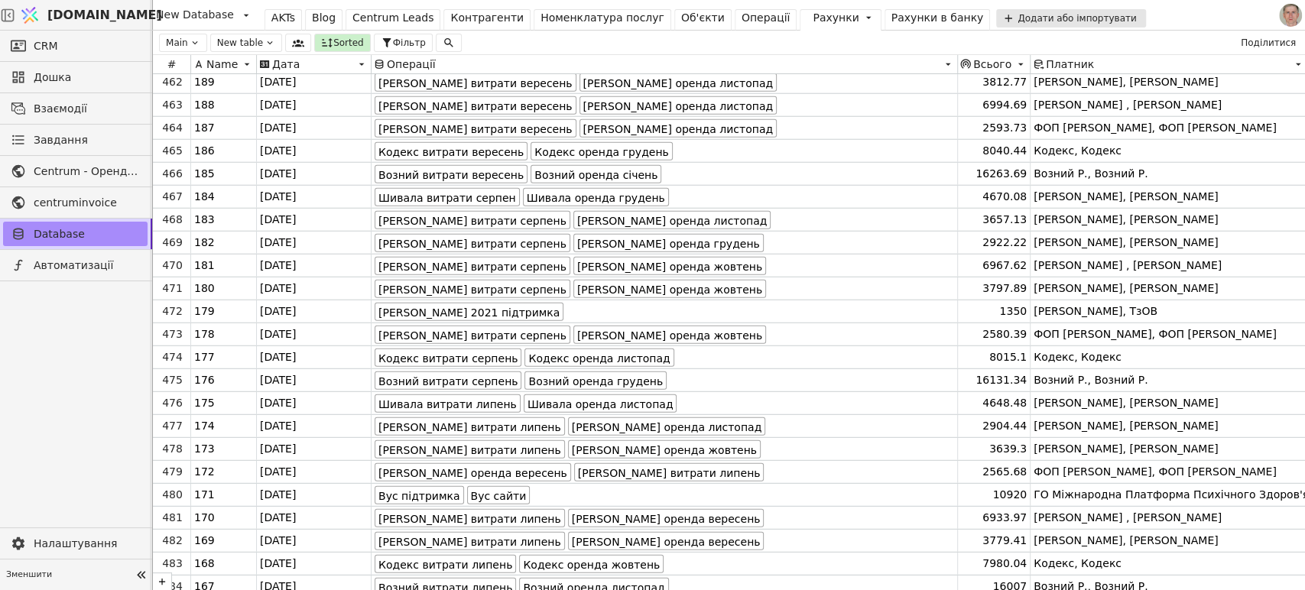
click at [706, 7] on div "AKTs Blog Centrum Leads Контрагенти Номенклатура послуг Об'єкти Операції Рахунк…" at bounding box center [628, 22] width 728 height 44
click at [741, 16] on div "Операції" at bounding box center [765, 18] width 49 height 16
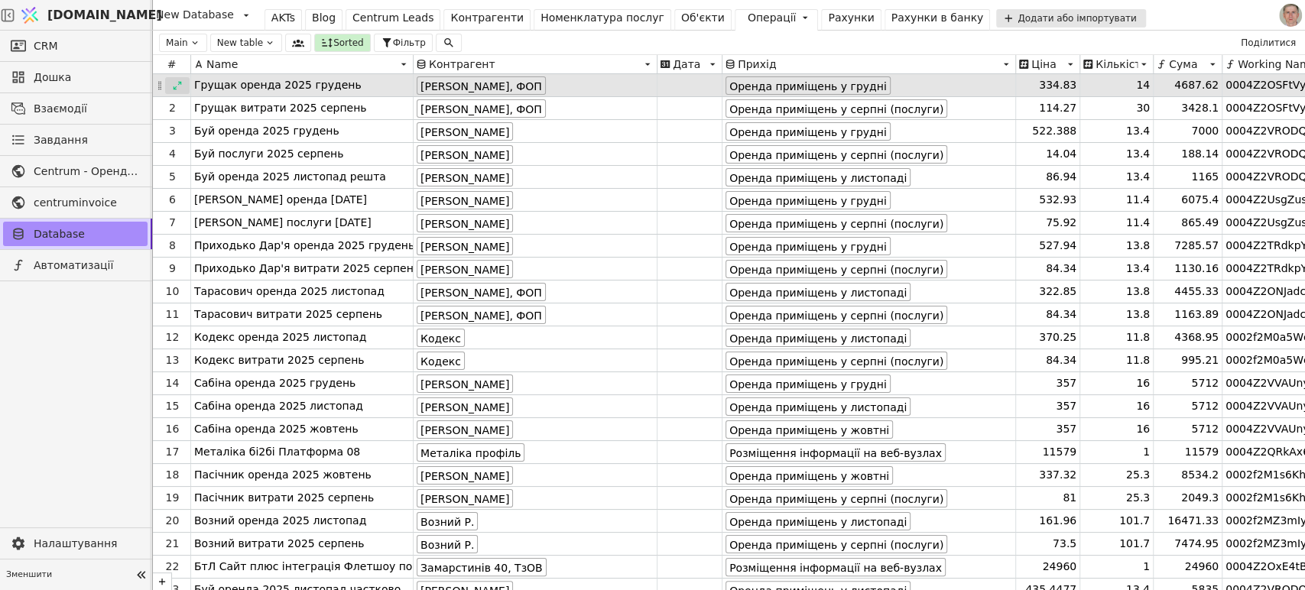
click at [177, 81] on icon at bounding box center [177, 85] width 11 height 11
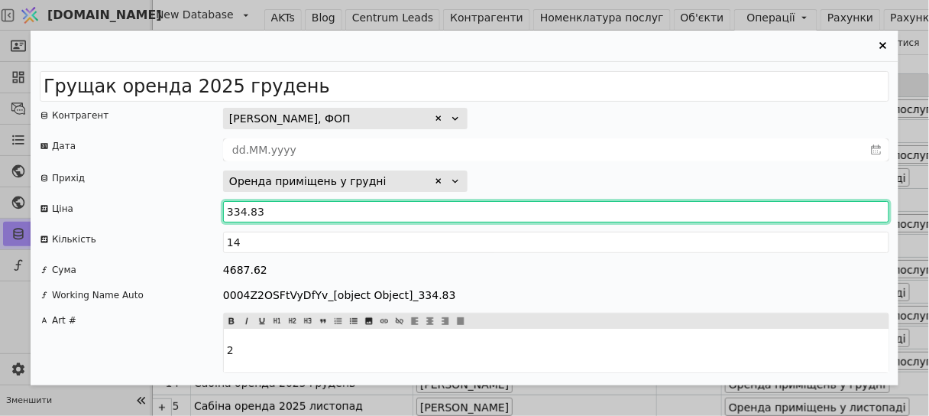
drag, startPoint x: 239, startPoint y: 209, endPoint x: 274, endPoint y: 213, distance: 35.4
click at [274, 213] on input "334.83" at bounding box center [556, 211] width 666 height 21
drag, startPoint x: 249, startPoint y: 212, endPoint x: 218, endPoint y: 215, distance: 31.4
click at [221, 215] on div "Ціна 335" at bounding box center [465, 211] width 850 height 21
click at [238, 212] on input "1510714285714286" at bounding box center [556, 211] width 666 height 21
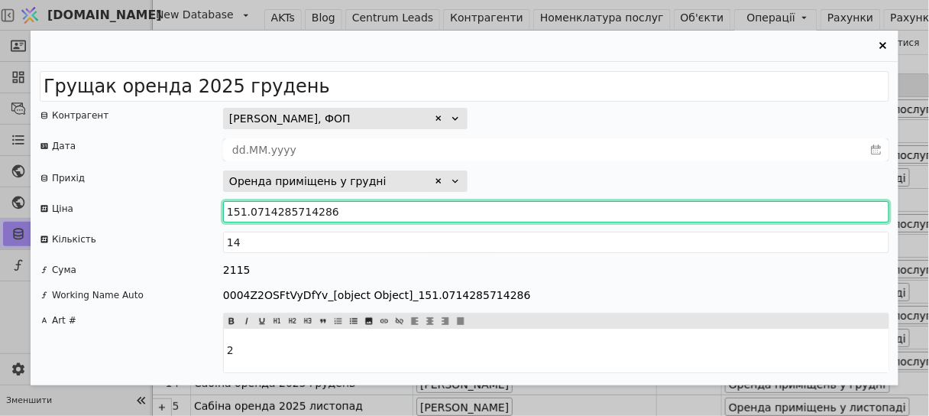
click at [365, 210] on input "151.0714285714286" at bounding box center [556, 211] width 666 height 21
type input "151.0714"
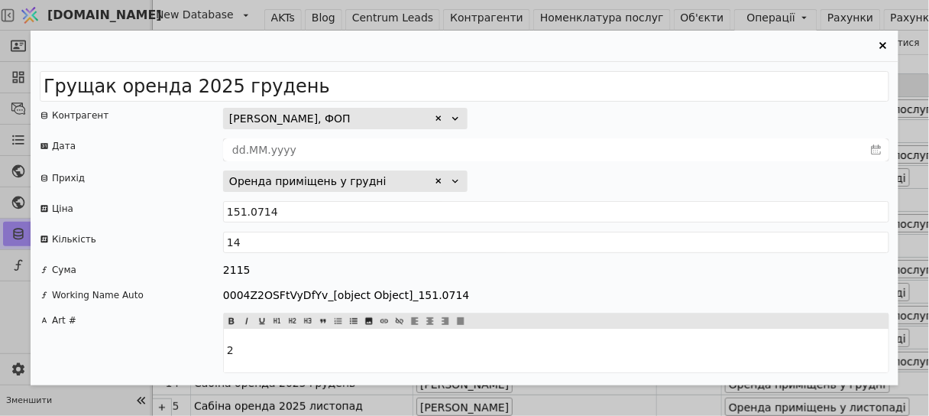
click at [556, 174] on div "Оренда приміщень у грудні" at bounding box center [556, 180] width 666 height 21
click at [884, 43] on icon "Entry Card" at bounding box center [883, 46] width 18 height 18
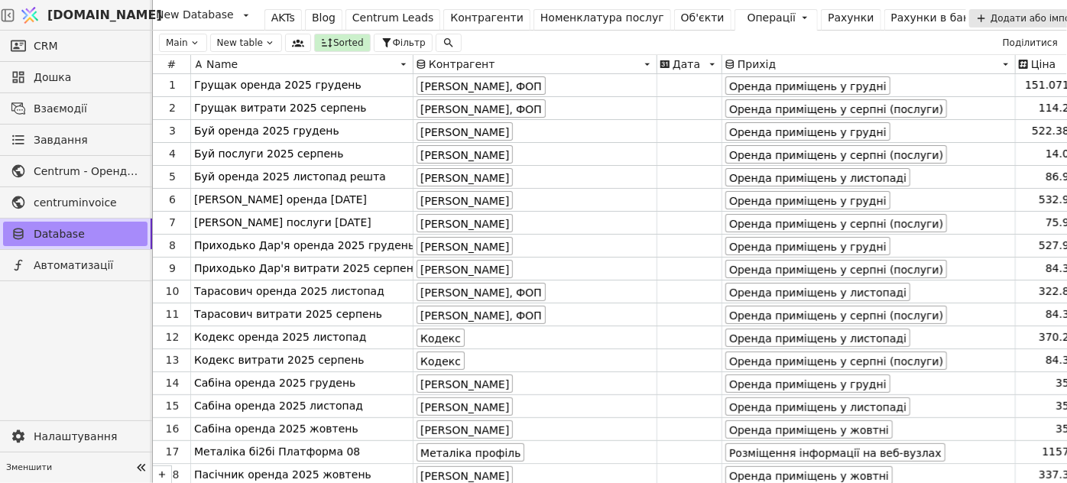
click at [828, 15] on div "Рахунки" at bounding box center [851, 18] width 46 height 16
